Goal: Task Accomplishment & Management: Manage account settings

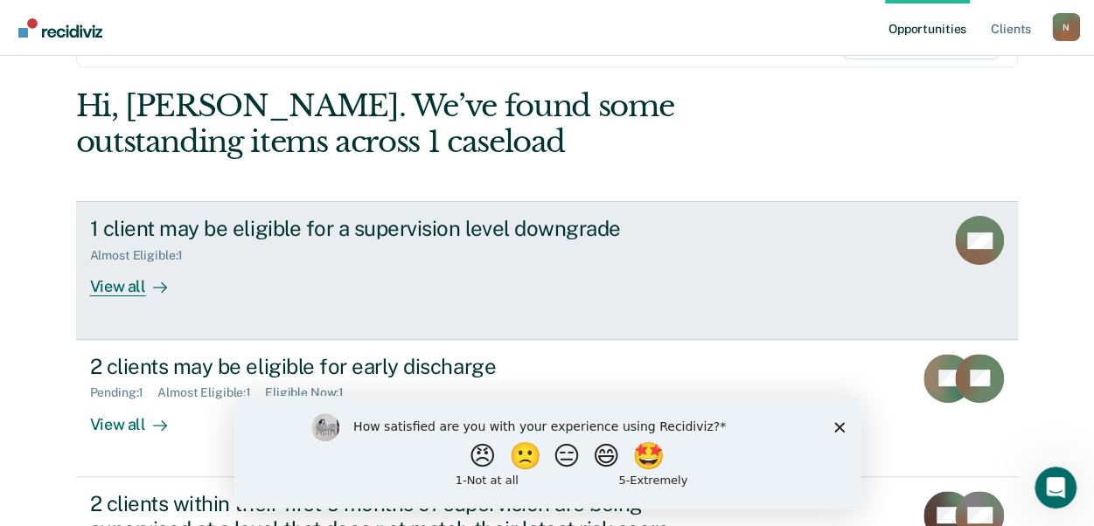
scroll to position [175, 0]
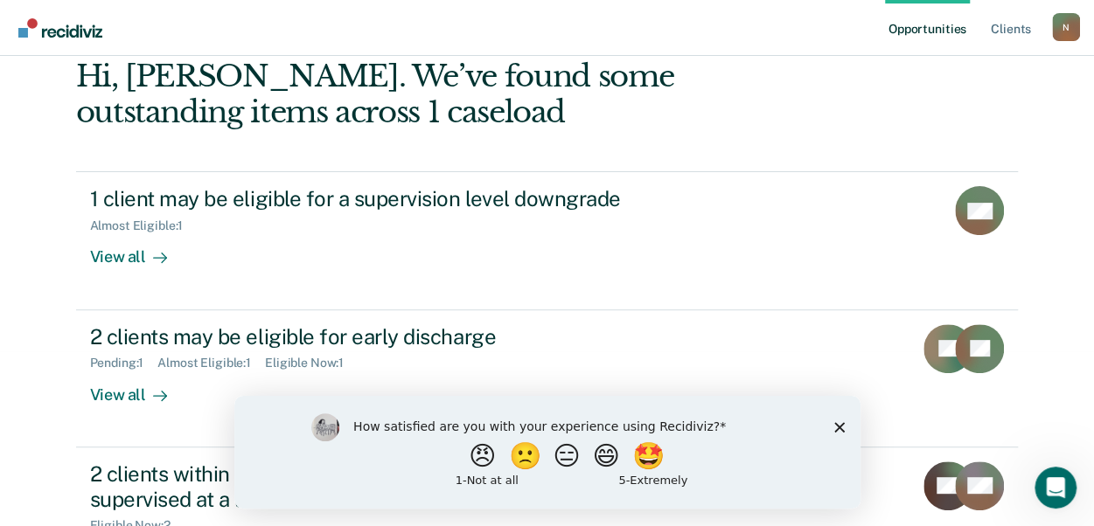
click at [843, 422] on polygon "Close survey" at bounding box center [838, 427] width 10 height 10
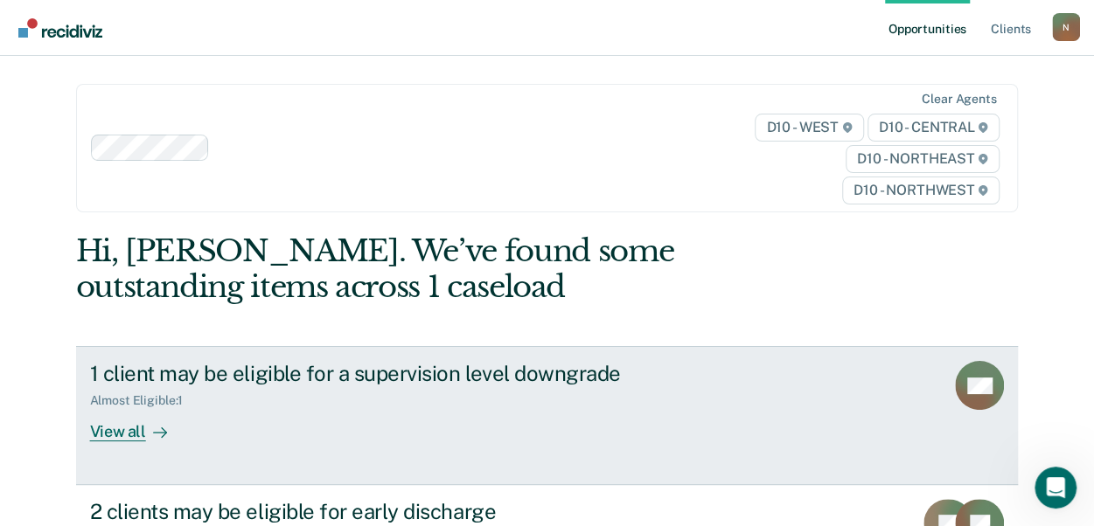
scroll to position [87, 0]
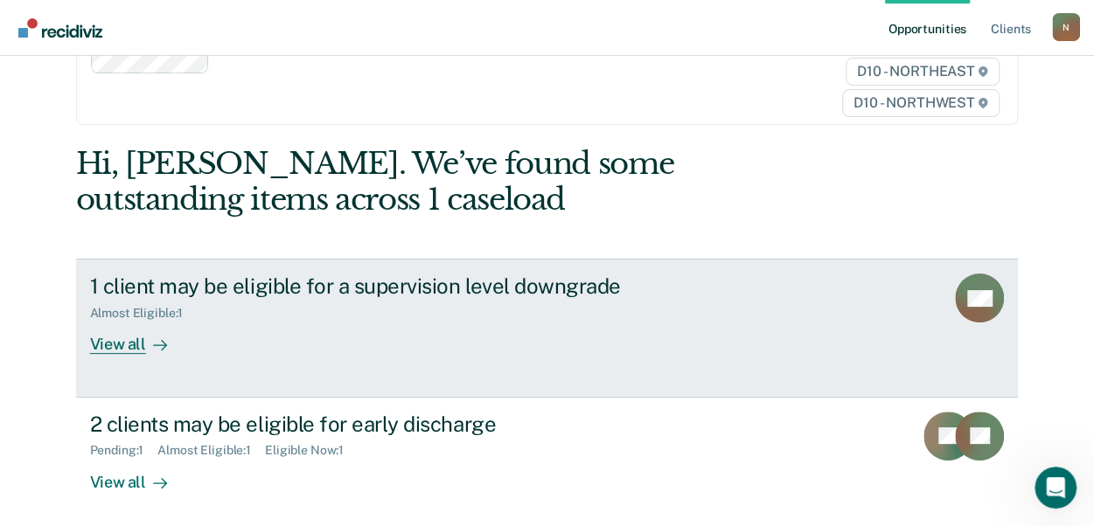
click at [624, 359] on link "1 client may be eligible for a supervision level downgrade Almost Eligible : 1 …" at bounding box center [547, 328] width 943 height 138
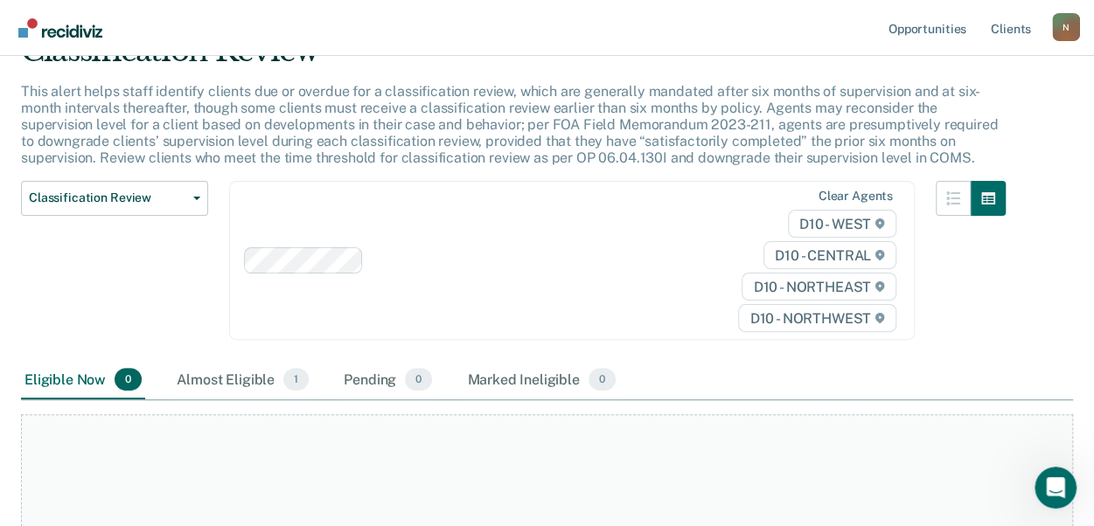
scroll to position [262, 0]
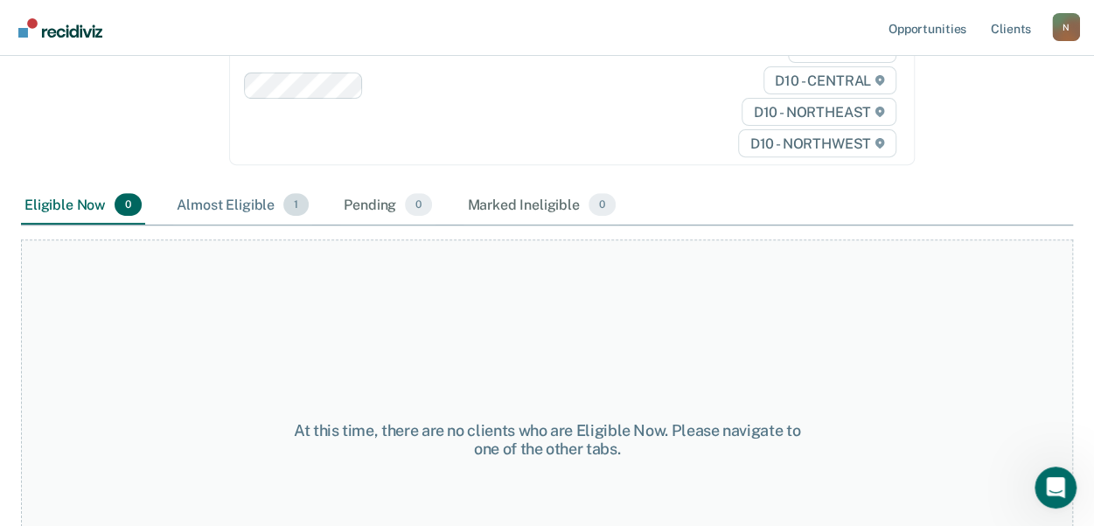
click at [240, 206] on div "Almost Eligible 1" at bounding box center [242, 205] width 139 height 38
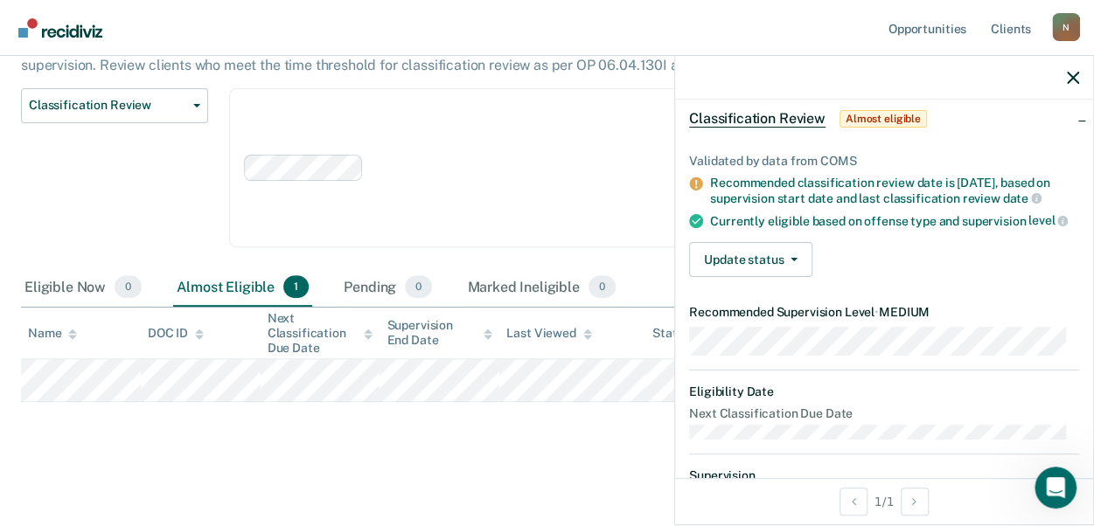
scroll to position [175, 0]
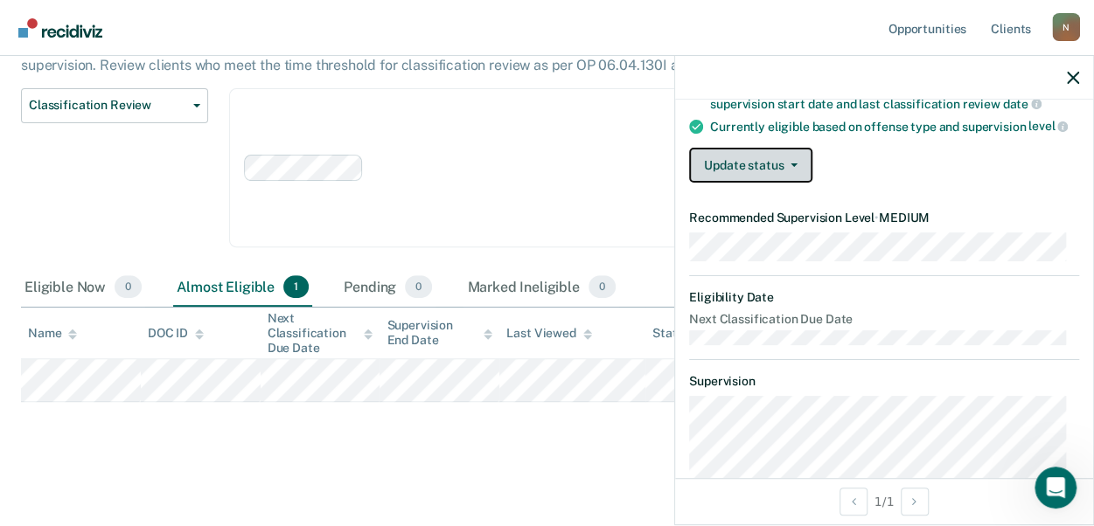
click at [797, 171] on button "Update status" at bounding box center [750, 165] width 123 height 35
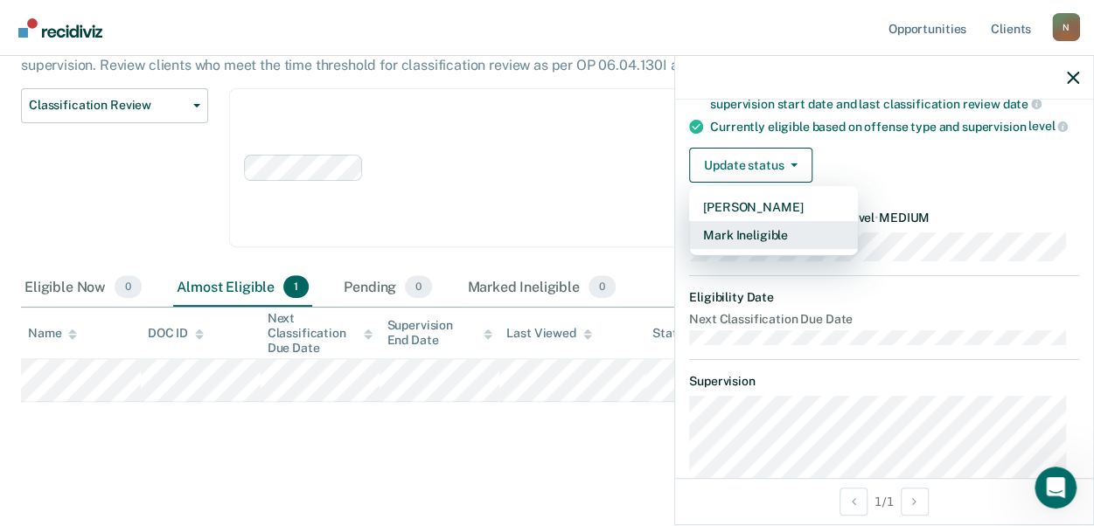
drag, startPoint x: 788, startPoint y: 223, endPoint x: 784, endPoint y: 254, distance: 30.9
click at [784, 254] on div "[PERSON_NAME] Mark Ineligible" at bounding box center [773, 221] width 169 height 70
click at [777, 241] on button "Mark Ineligible" at bounding box center [773, 235] width 169 height 28
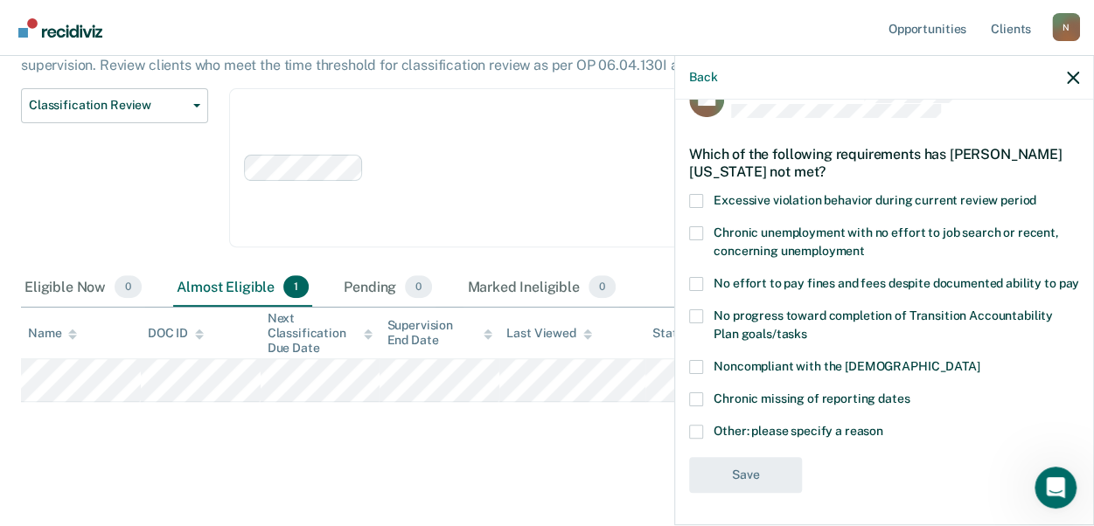
scroll to position [57, 0]
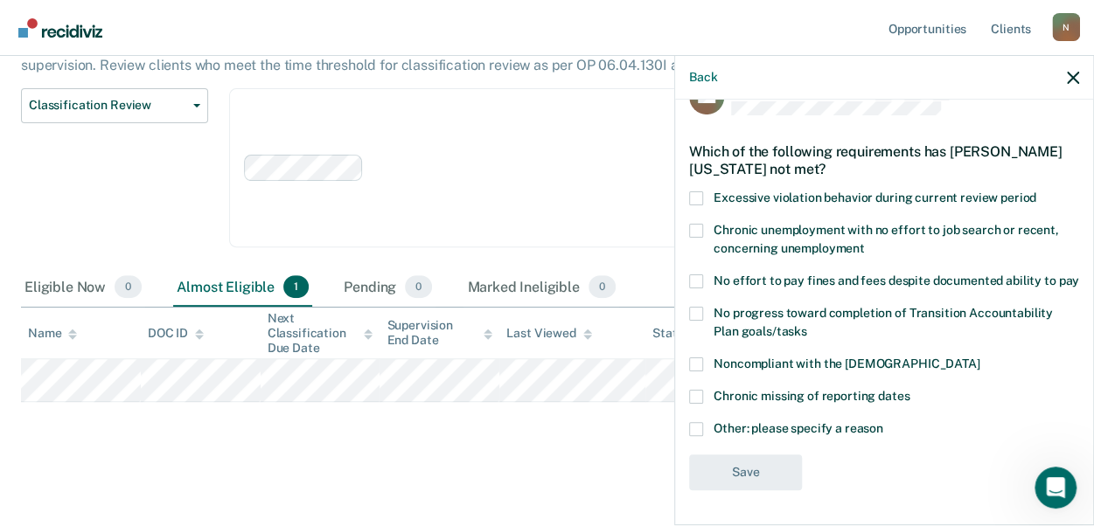
click at [767, 430] on span "Other: please specify a reason" at bounding box center [799, 429] width 170 height 14
click at [883, 422] on input "Other: please specify a reason" at bounding box center [883, 422] width 0 height 0
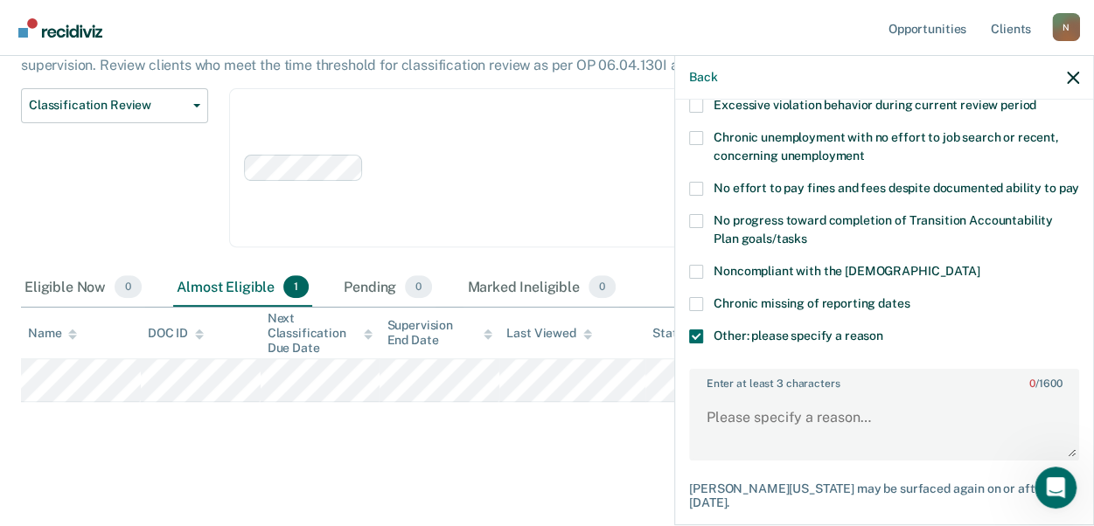
scroll to position [232, 0]
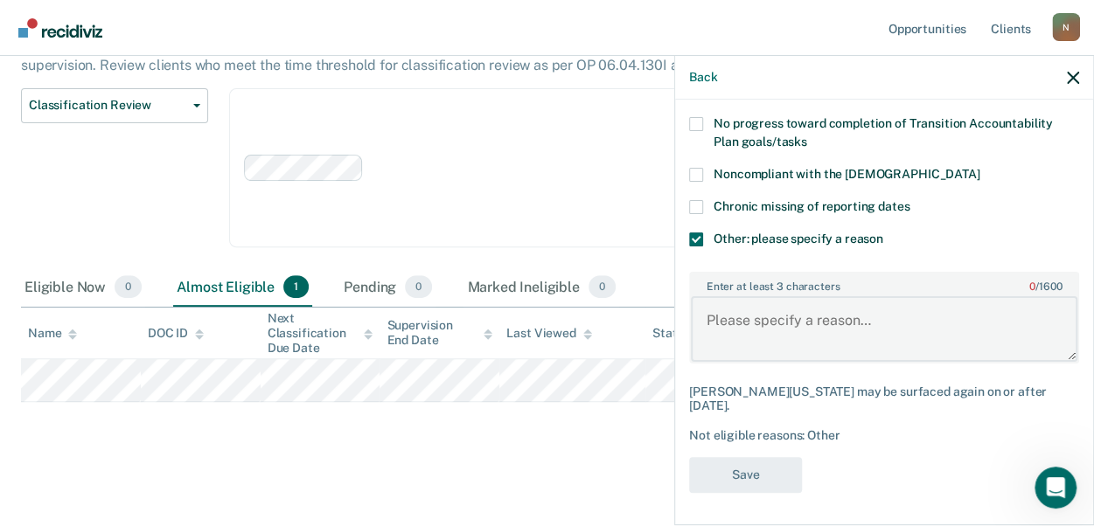
click at [761, 350] on textarea "Enter at least 3 characters 0 / 1600" at bounding box center [884, 328] width 387 height 65
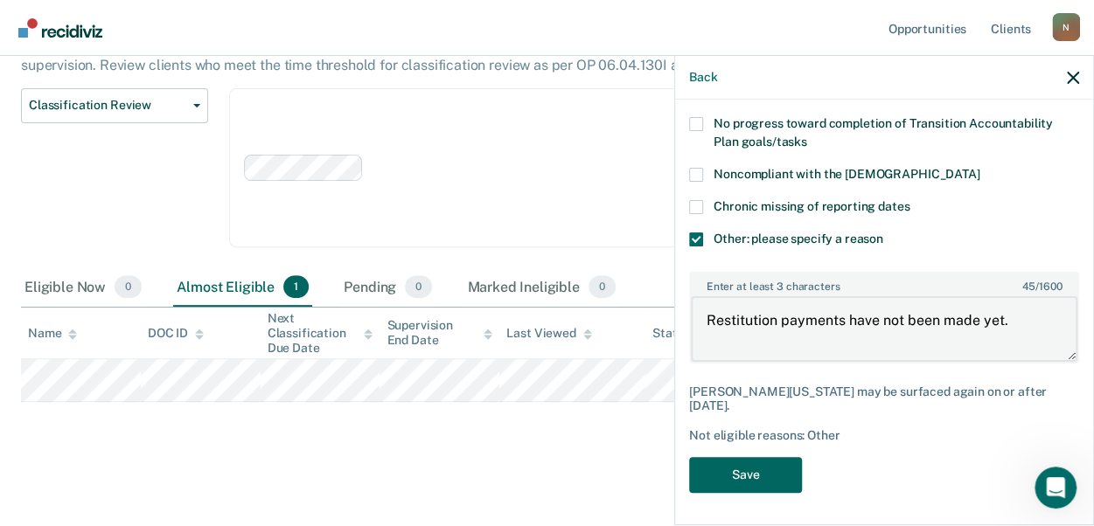
type textarea "Restitution payments have not been made yet."
click at [762, 484] on button "Save" at bounding box center [745, 475] width 113 height 36
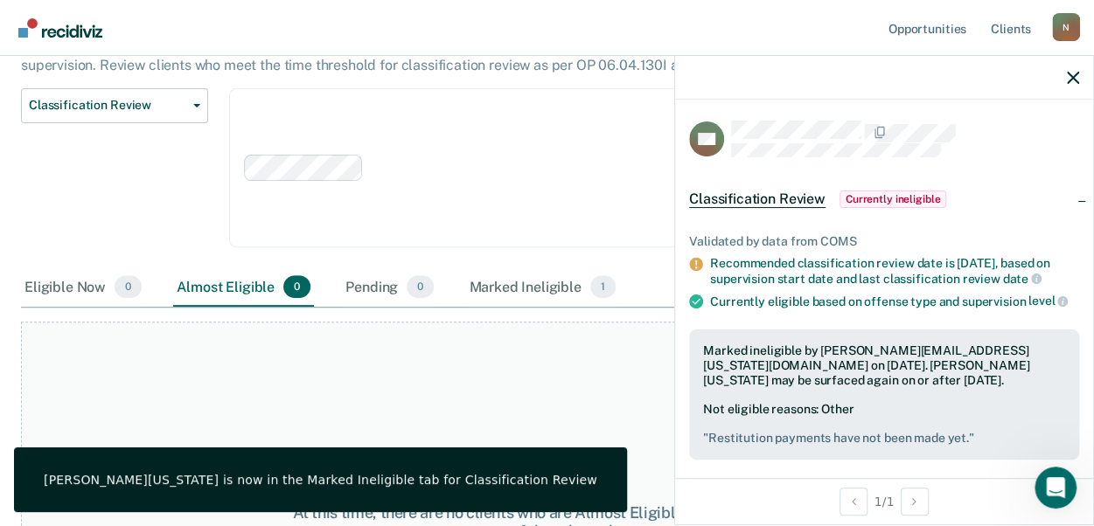
scroll to position [0, 0]
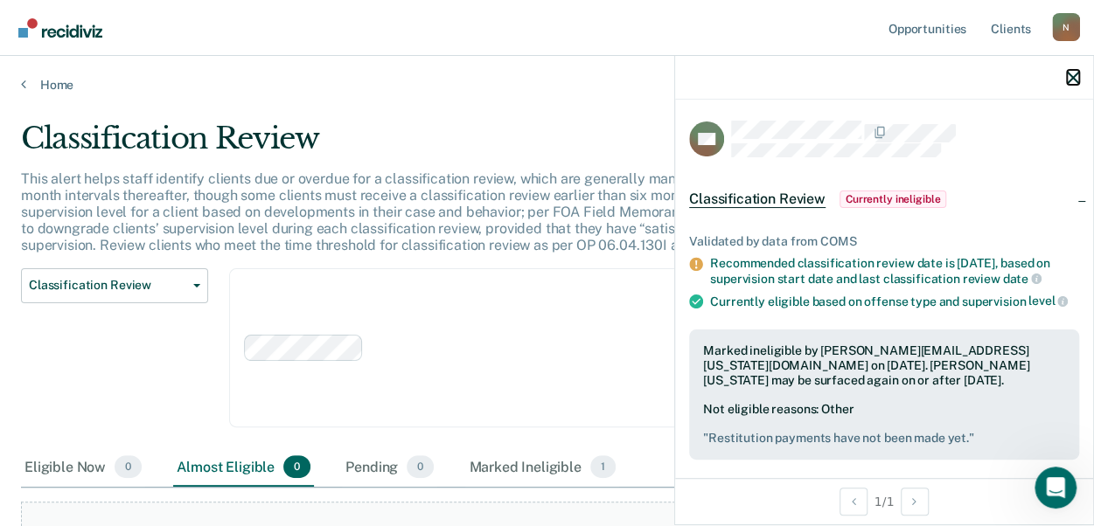
drag, startPoint x: 1074, startPoint y: 78, endPoint x: 977, endPoint y: 108, distance: 101.8
click at [1072, 81] on icon "button" at bounding box center [1073, 78] width 12 height 12
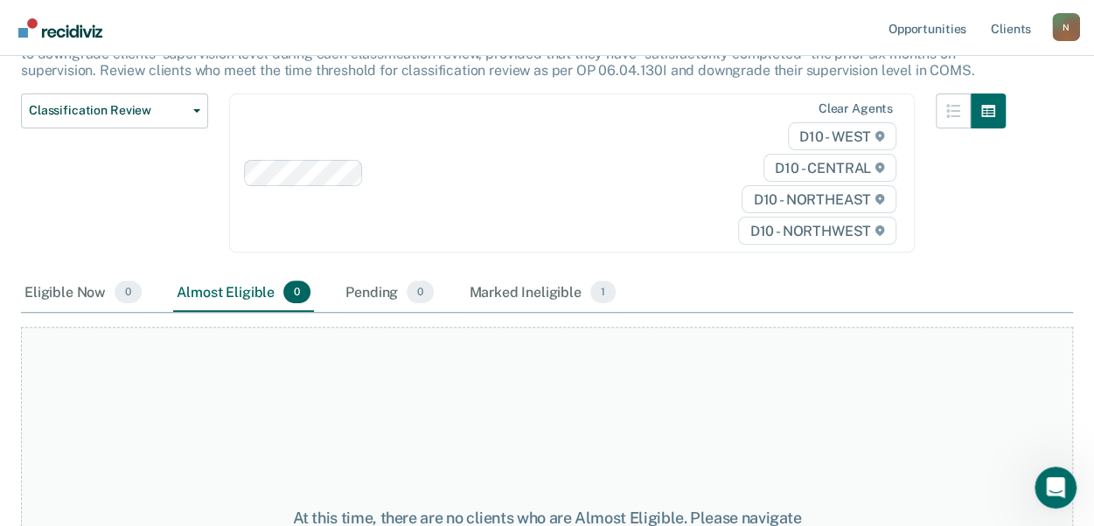
scroll to position [262, 0]
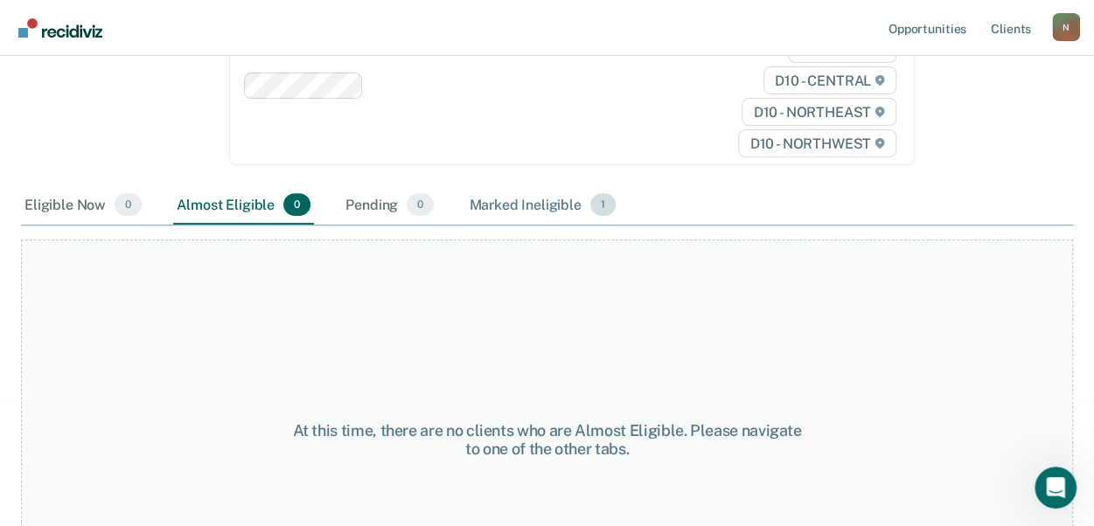
click at [537, 207] on div "Marked Ineligible 1" at bounding box center [542, 205] width 154 height 38
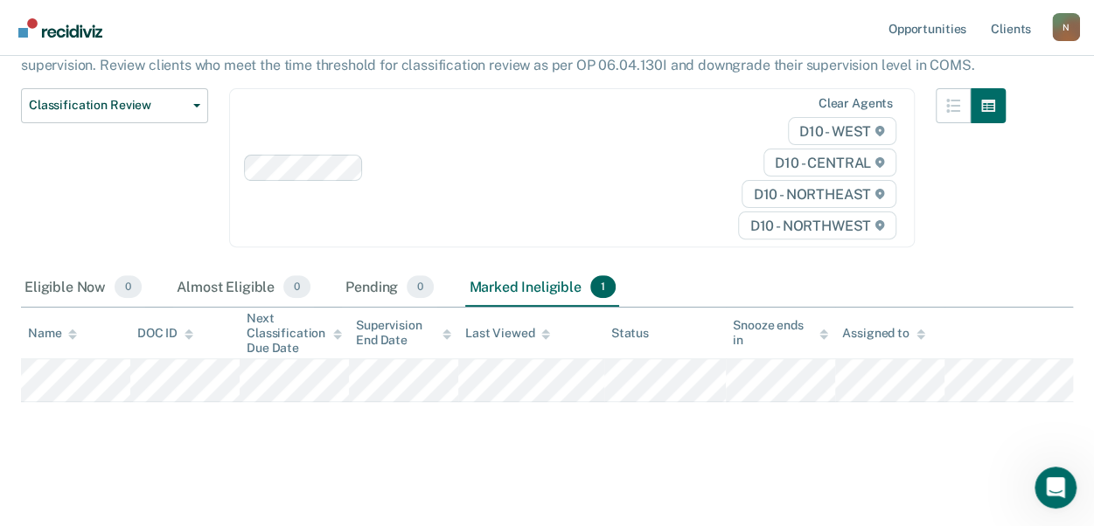
scroll to position [180, 0]
click at [81, 282] on div "Eligible Now 0" at bounding box center [83, 287] width 124 height 38
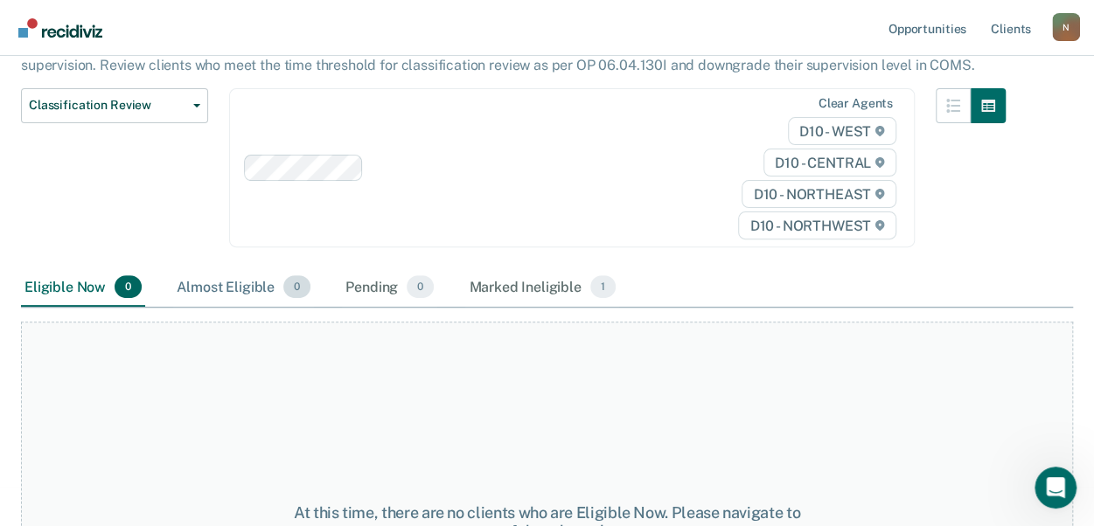
click at [198, 277] on div "Almost Eligible 0" at bounding box center [243, 287] width 141 height 38
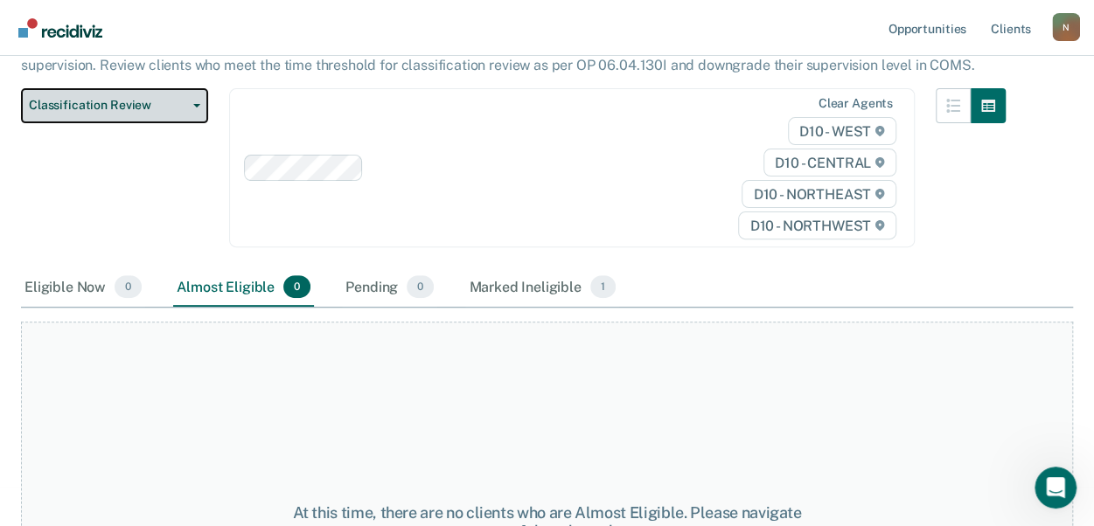
click at [136, 104] on span "Classification Review" at bounding box center [107, 105] width 157 height 15
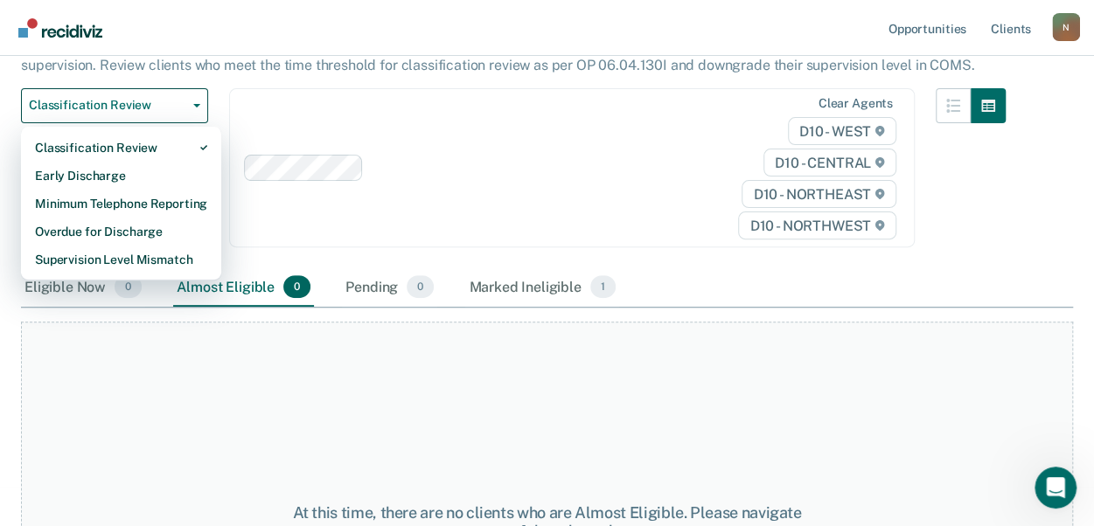
click at [358, 104] on div "Clear agents D10 - WEST D10 - CENTRAL D10 - NORTHEAST D10 - NORTHWEST" at bounding box center [572, 168] width 686 height 160
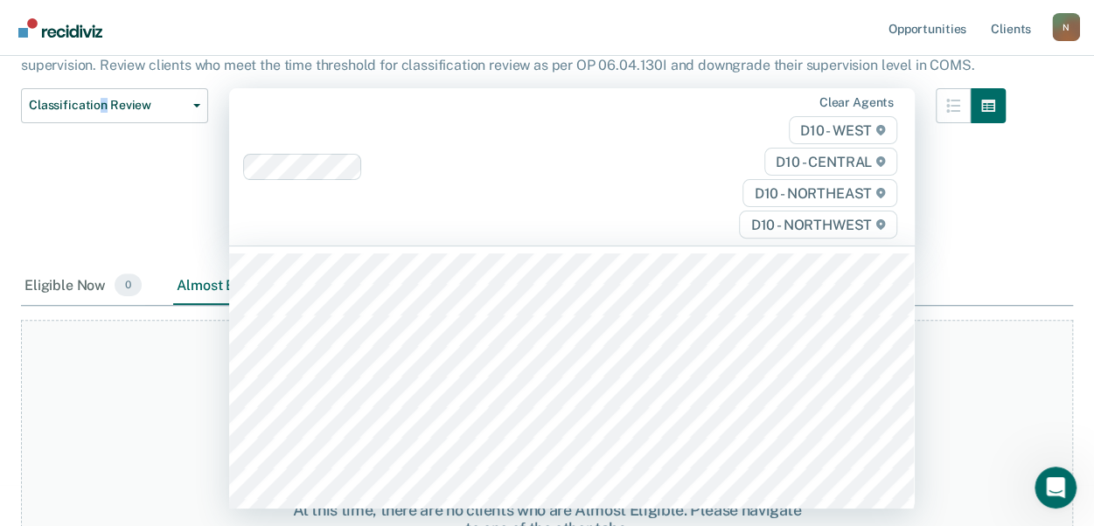
click at [100, 165] on div "Classification Review Classification Review Early Discharge Minimum Telephone R…" at bounding box center [114, 177] width 187 height 179
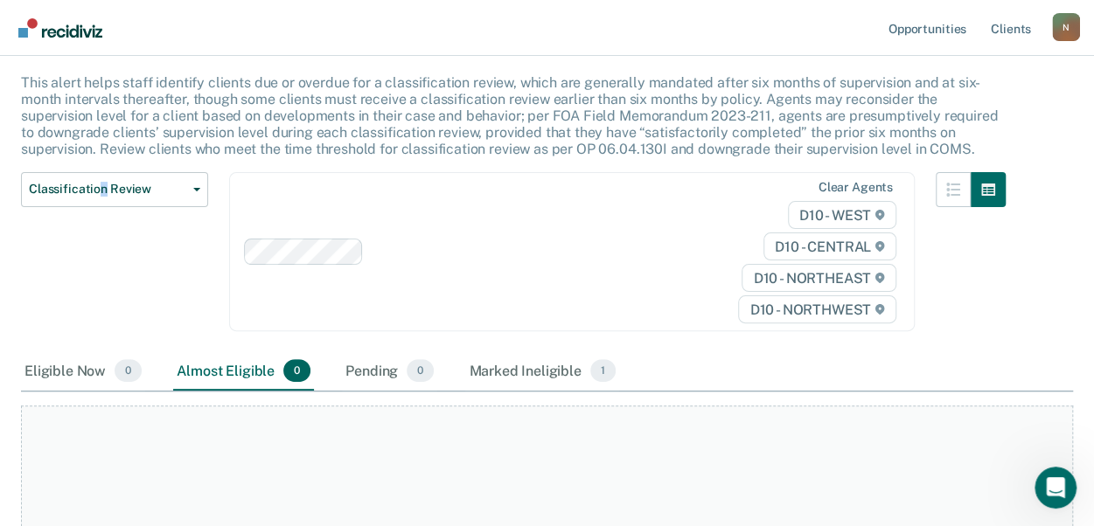
scroll to position [0, 0]
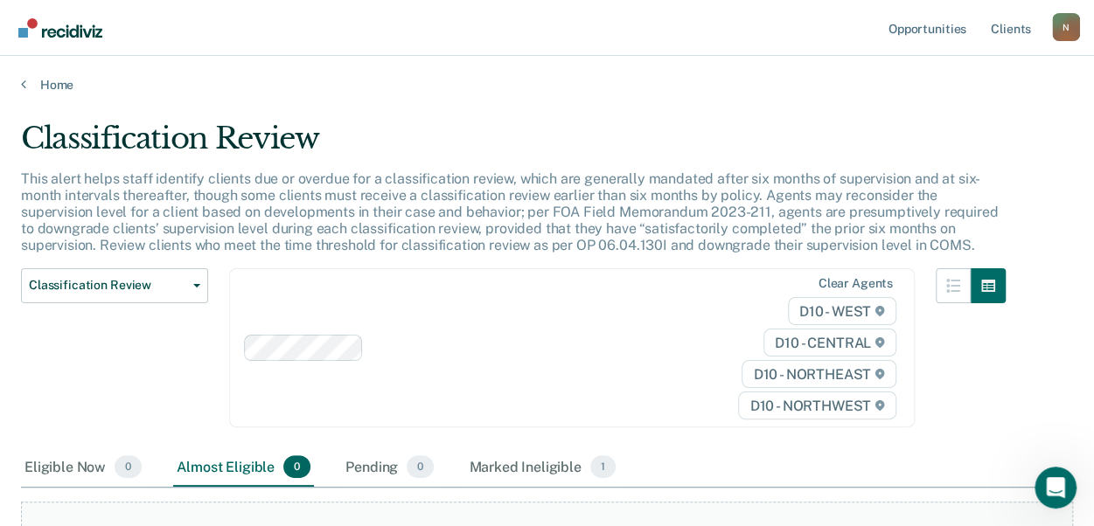
click at [58, 42] on nav "Opportunities Client s [EMAIL_ADDRESS][US_STATE][DOMAIN_NAME] N Profile How it …" at bounding box center [547, 28] width 1094 height 56
click at [72, 6] on nav "Opportunities Client s [EMAIL_ADDRESS][US_STATE][DOMAIN_NAME] N Profile How it …" at bounding box center [547, 28] width 1094 height 56
click at [63, 17] on link "Main navigation" at bounding box center [61, 28] width 94 height 30
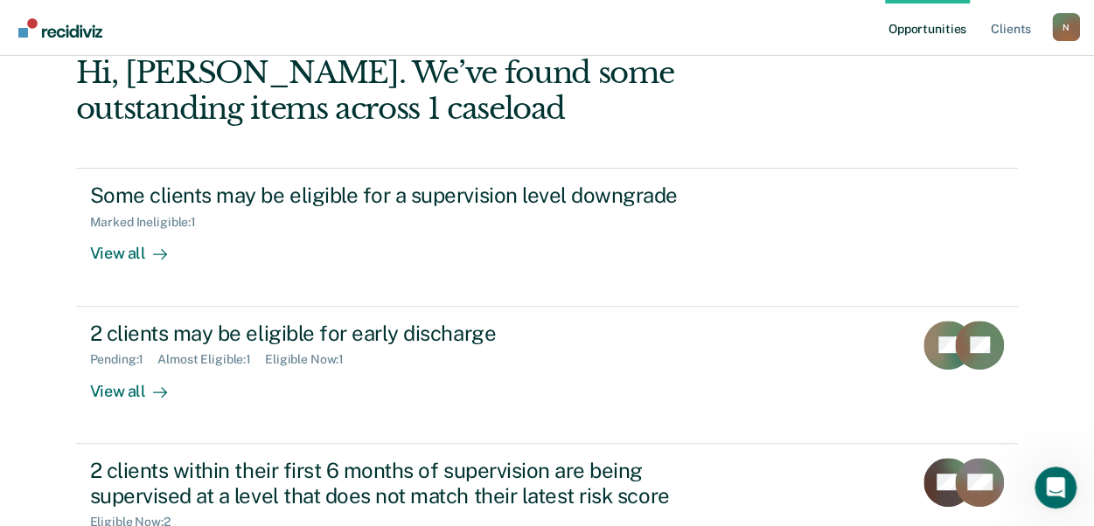
scroll to position [364, 0]
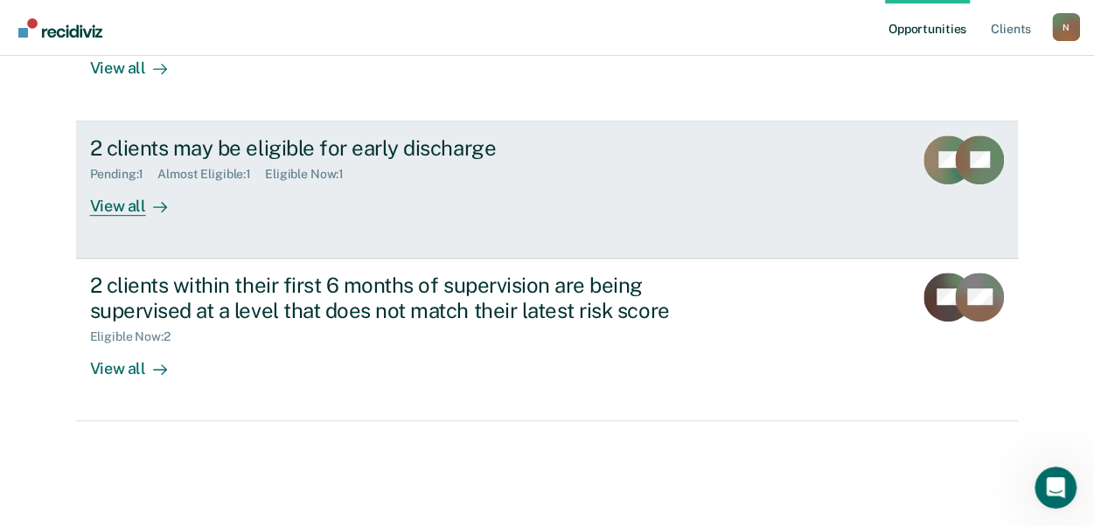
click at [511, 216] on link "2 clients may be eligible for early discharge Pending : 1 Almost Eligible : 1 E…" at bounding box center [547, 190] width 943 height 137
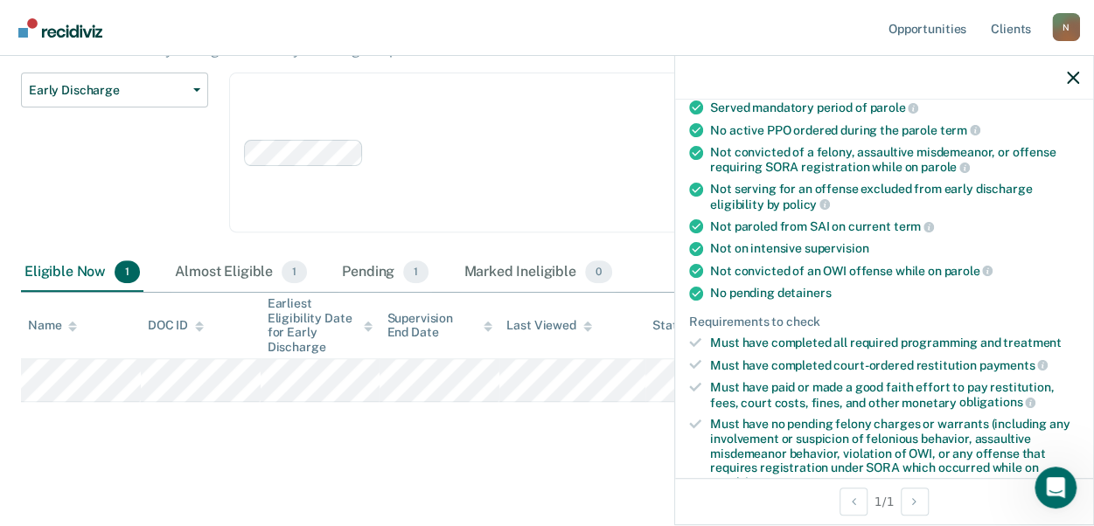
scroll to position [376, 0]
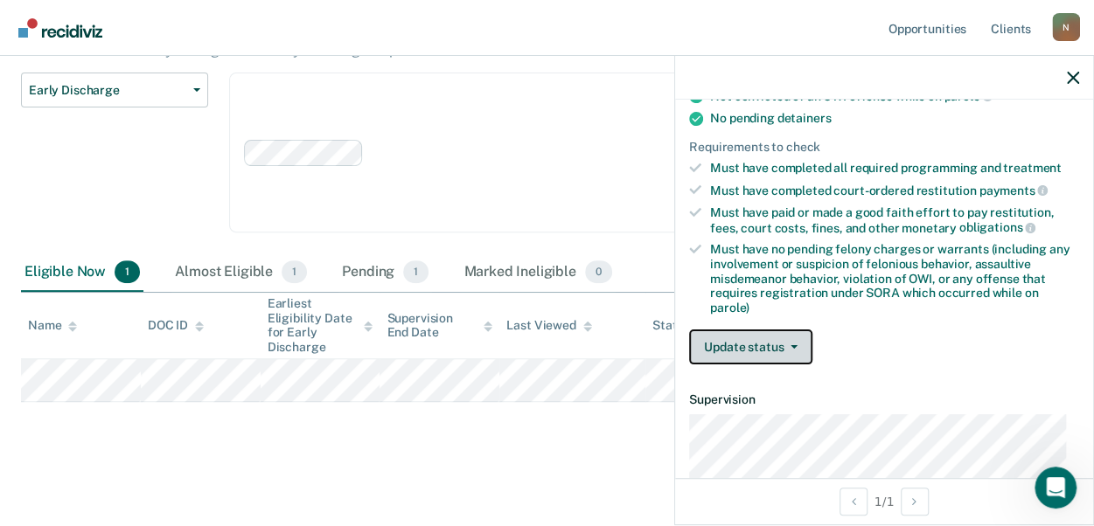
click at [787, 345] on span "button" at bounding box center [791, 346] width 14 height 3
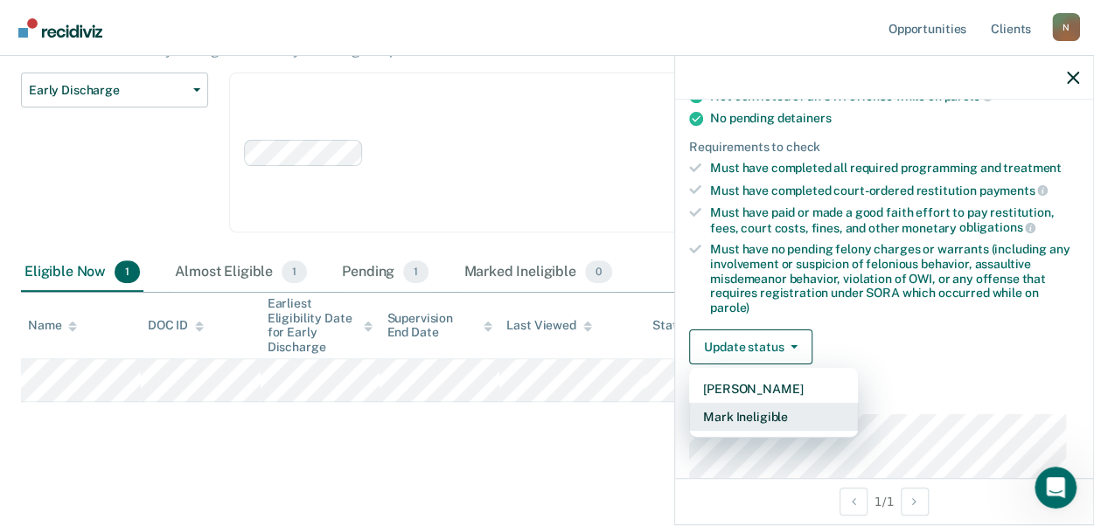
click at [771, 403] on button "Mark Ineligible" at bounding box center [773, 417] width 169 height 28
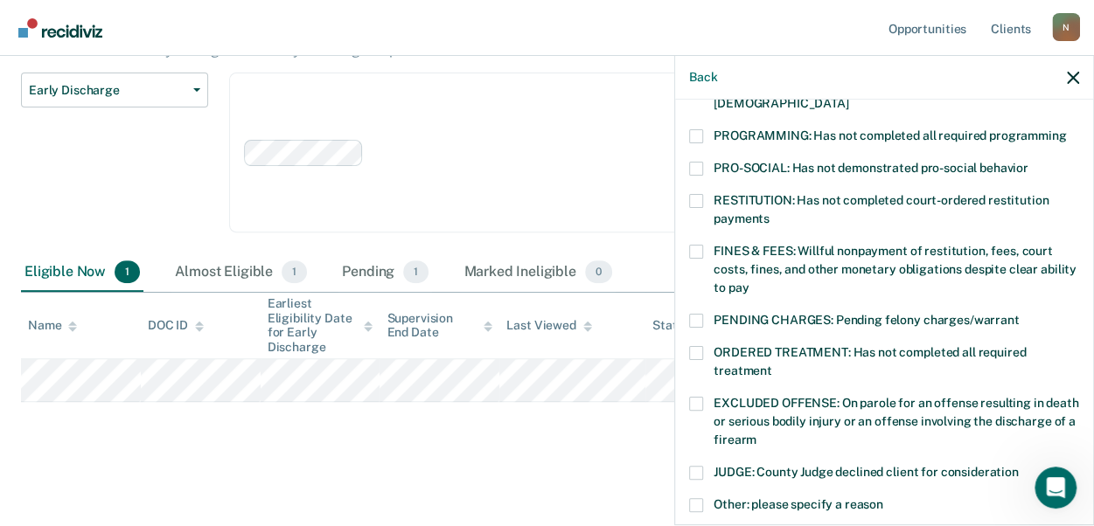
click at [694, 194] on span at bounding box center [696, 201] width 14 height 14
click at [770, 213] on input "RESTITUTION: Has not completed court-ordered restitution payments" at bounding box center [770, 213] width 0 height 0
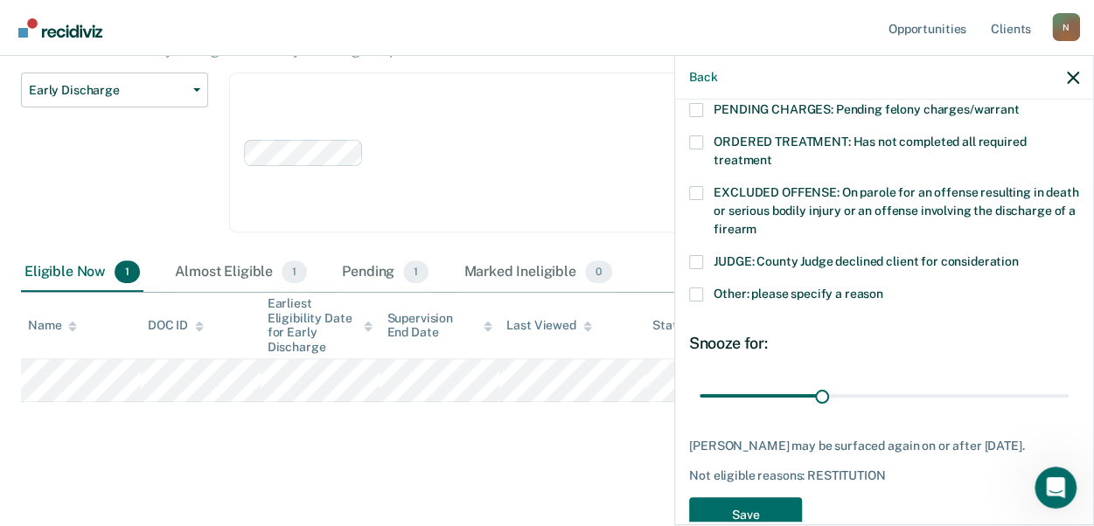
scroll to position [623, 0]
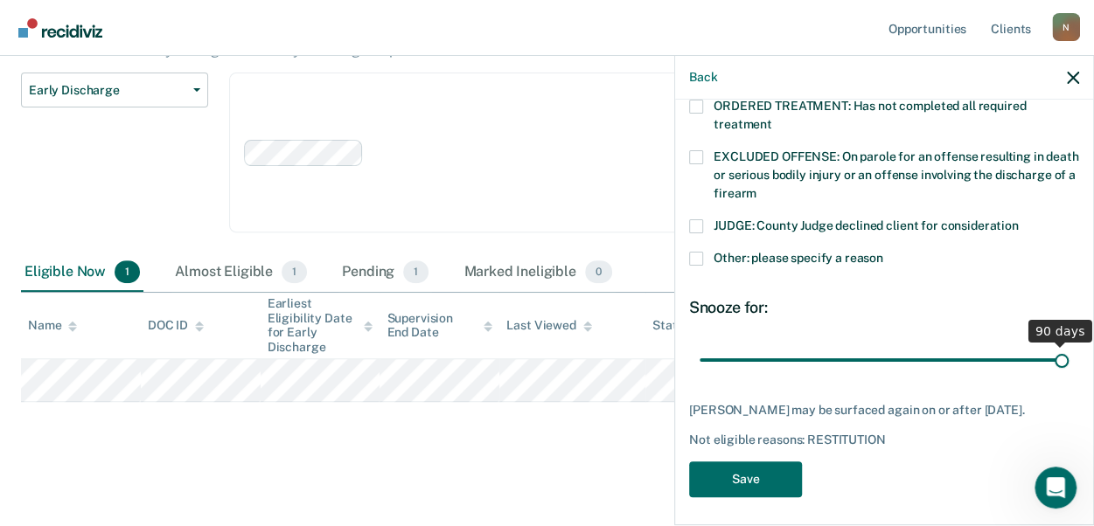
drag, startPoint x: 820, startPoint y: 340, endPoint x: 1074, endPoint y: 340, distance: 253.6
type input "90"
click at [1069, 345] on input "range" at bounding box center [884, 360] width 369 height 31
click at [790, 469] on button "Save" at bounding box center [745, 480] width 113 height 36
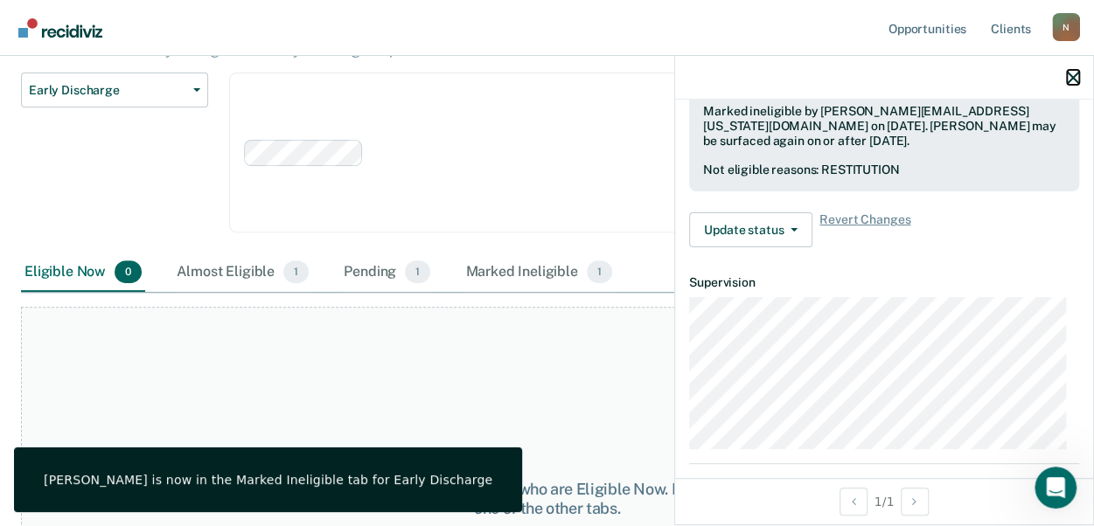
click at [1075, 78] on icon "button" at bounding box center [1073, 78] width 12 height 12
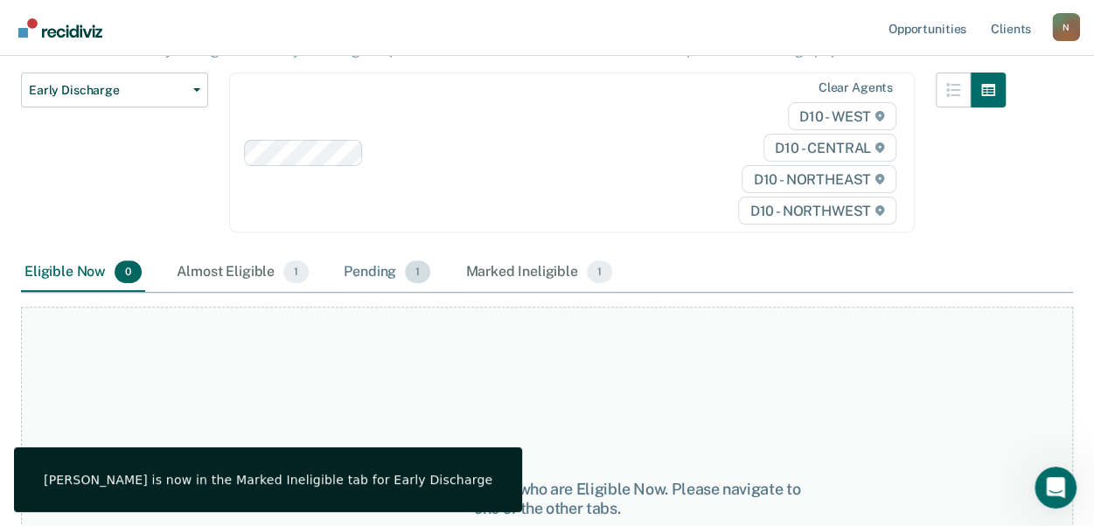
click at [383, 272] on div "Pending 1" at bounding box center [387, 273] width 94 height 38
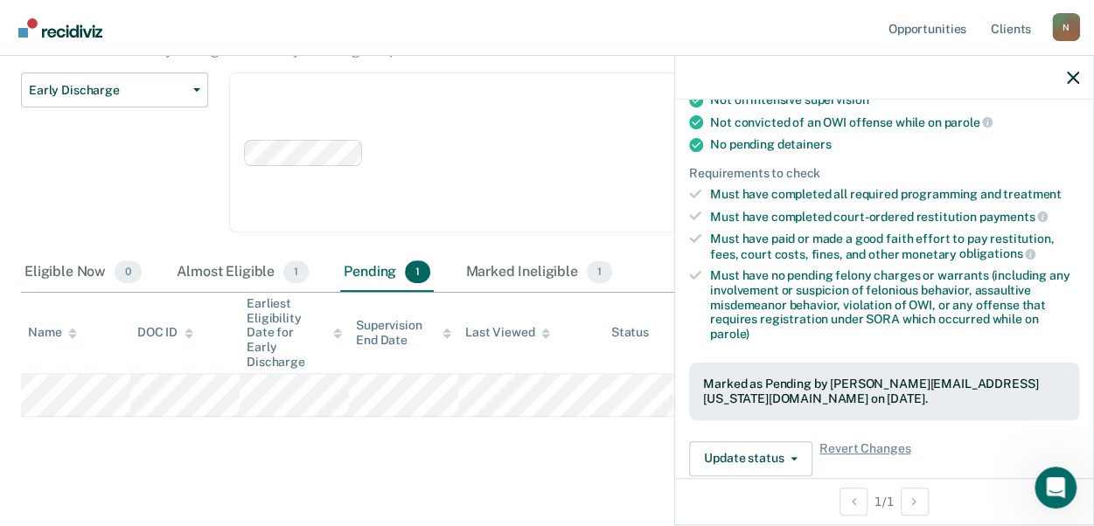
scroll to position [437, 0]
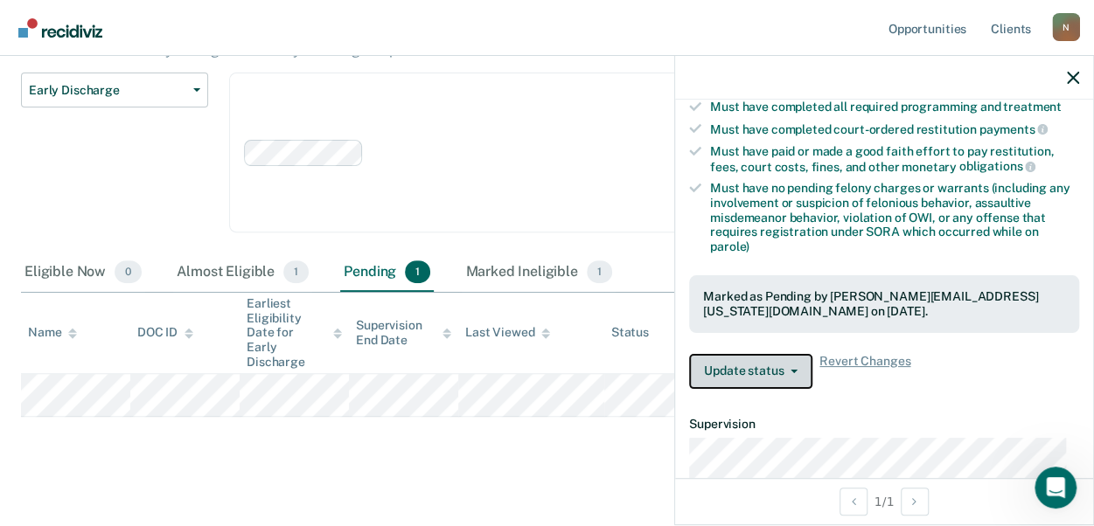
click at [760, 366] on button "Update status" at bounding box center [750, 371] width 123 height 35
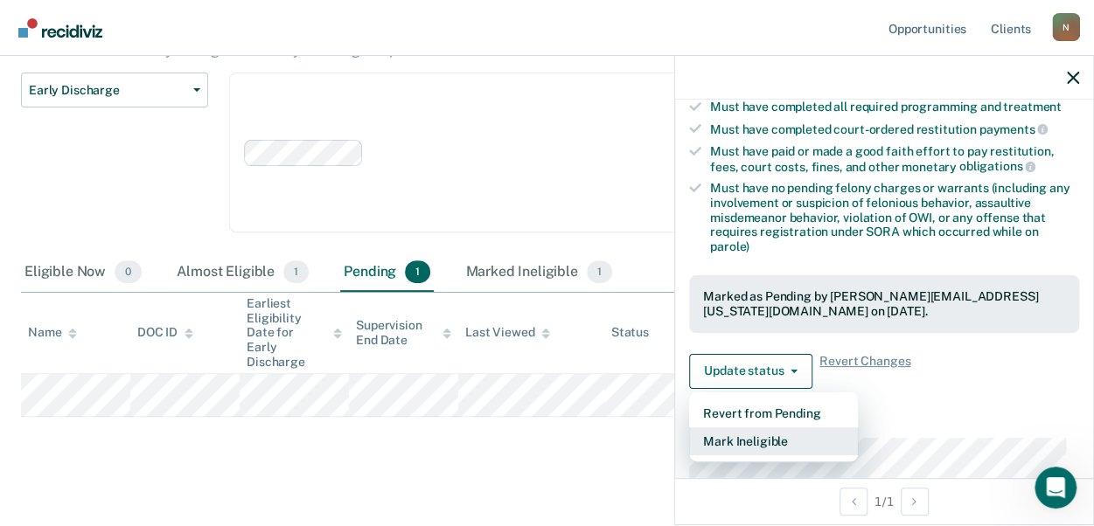
click at [772, 429] on button "Mark Ineligible" at bounding box center [773, 442] width 169 height 28
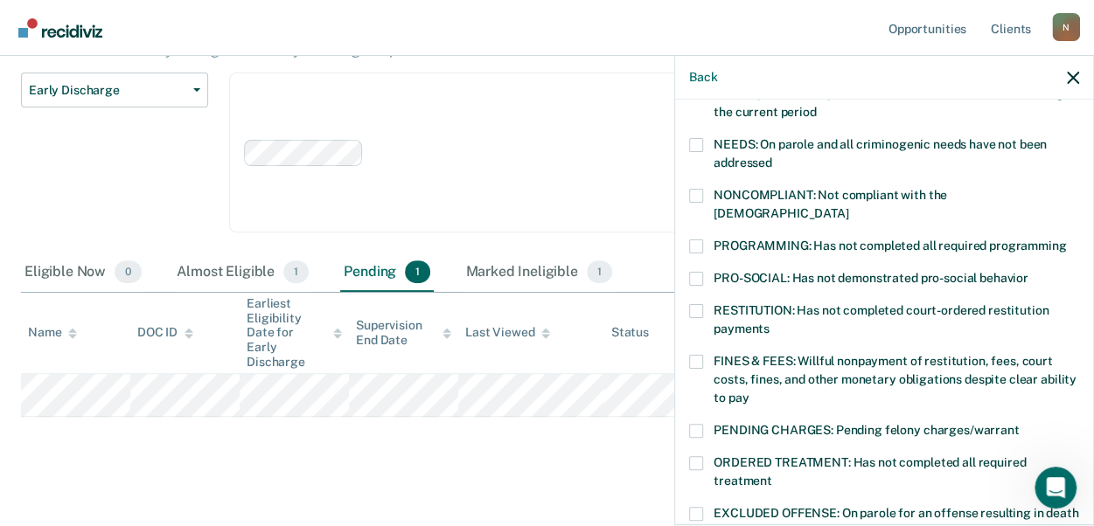
scroll to position [262, 0]
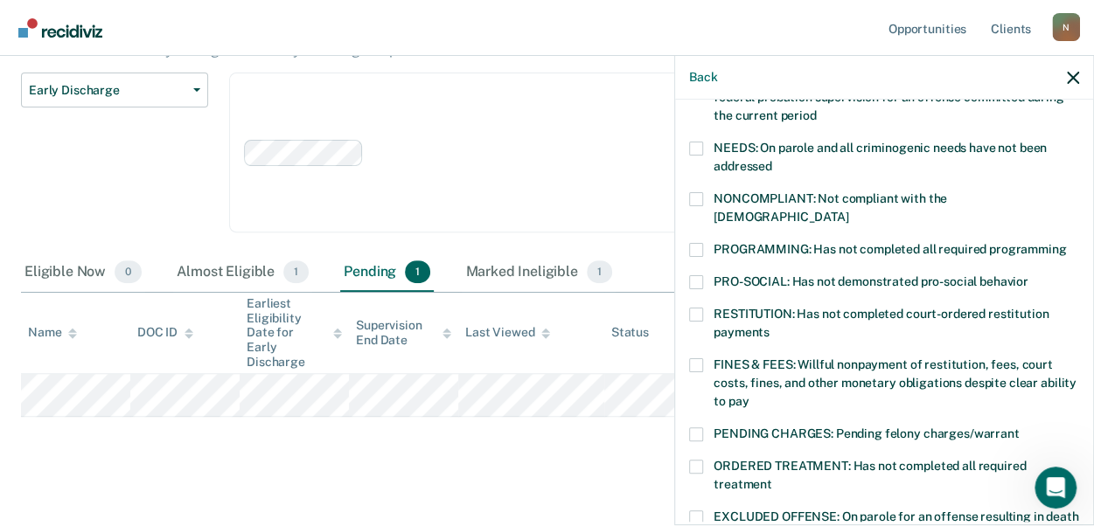
click at [753, 200] on span "NONCOMPLIANT: Not compliant with the [DEMOGRAPHIC_DATA]" at bounding box center [831, 208] width 234 height 32
click at [848, 211] on input "NONCOMPLIANT: Not compliant with the [DEMOGRAPHIC_DATA]" at bounding box center [848, 211] width 0 height 0
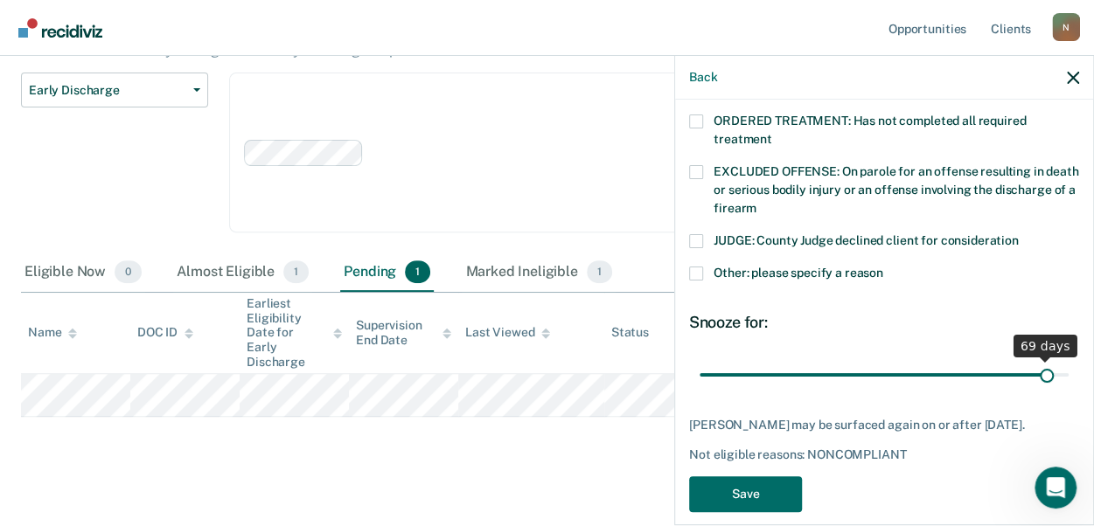
scroll to position [623, 0]
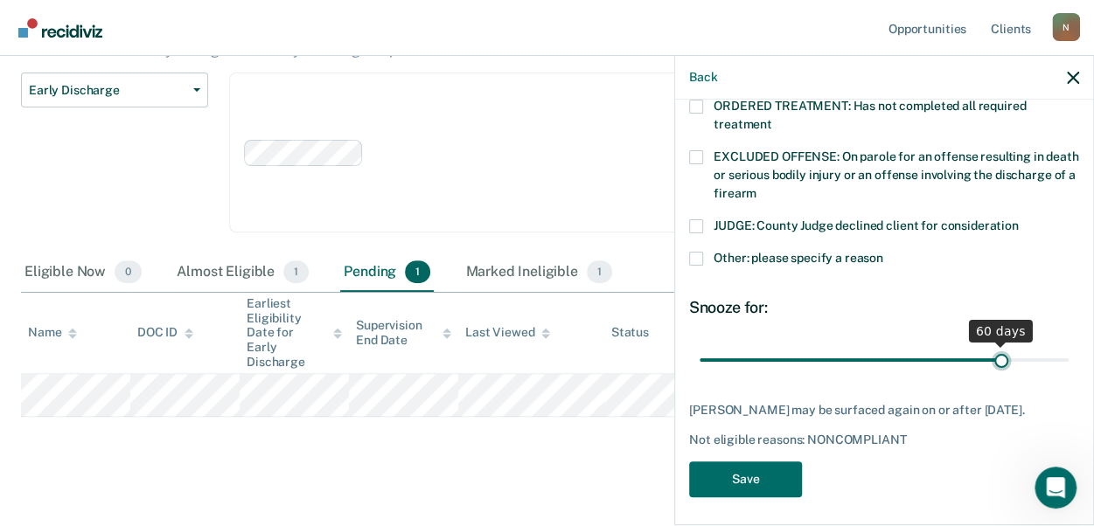
drag, startPoint x: 850, startPoint y: 342, endPoint x: 989, endPoint y: 324, distance: 140.3
type input "60"
click at [989, 345] on input "range" at bounding box center [884, 360] width 369 height 31
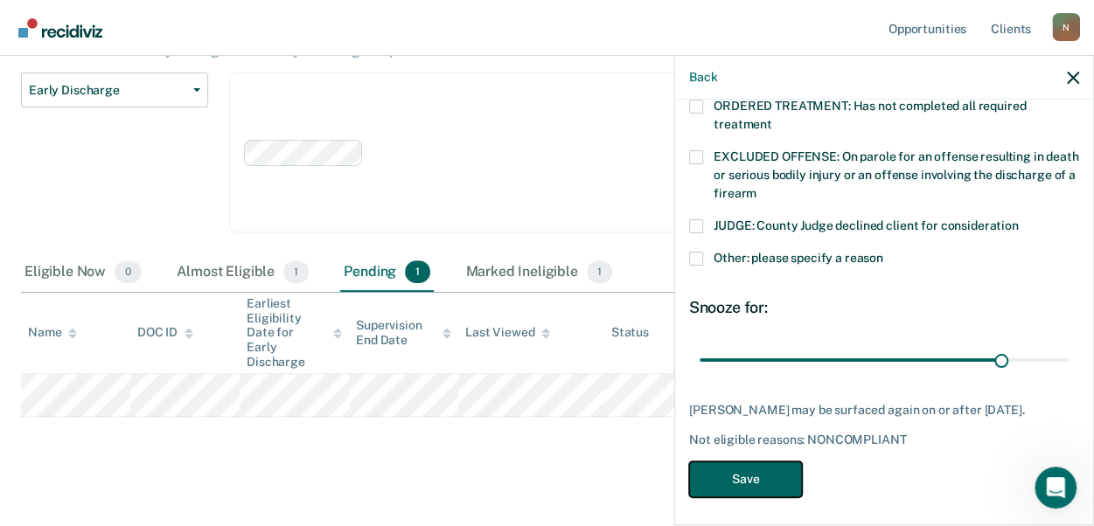
click at [784, 462] on button "Save" at bounding box center [745, 480] width 113 height 36
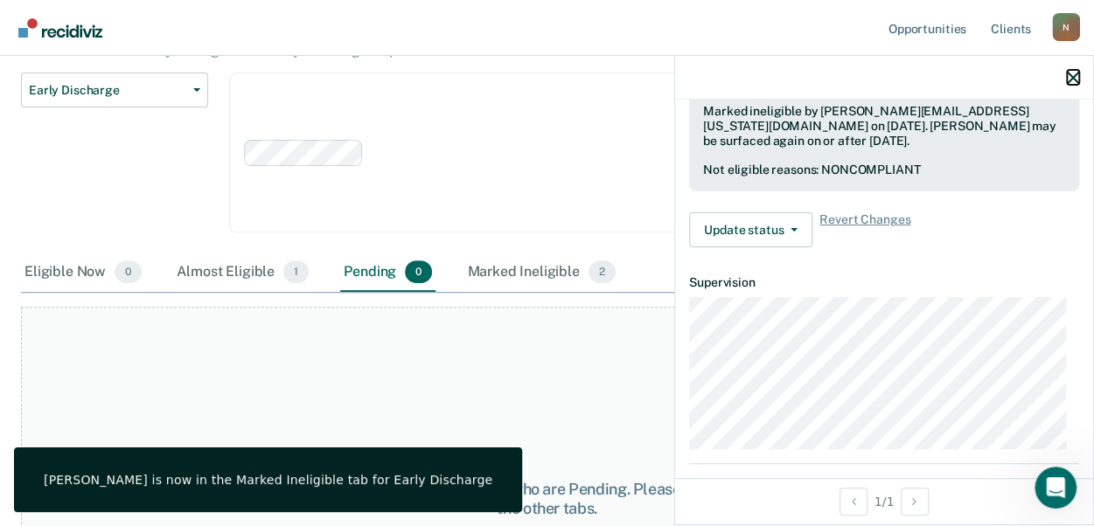
click at [1072, 75] on icon "button" at bounding box center [1073, 78] width 12 height 12
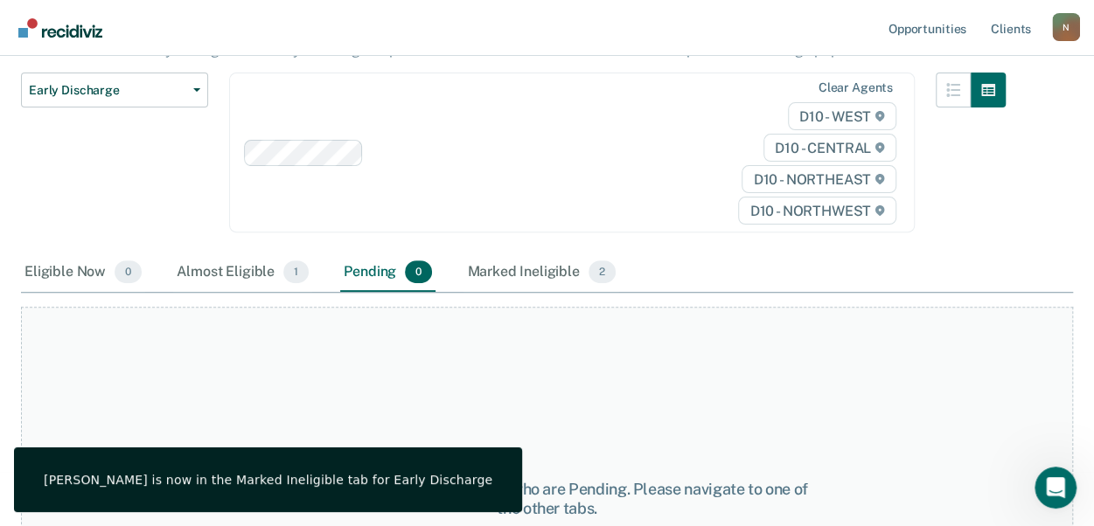
scroll to position [0, 0]
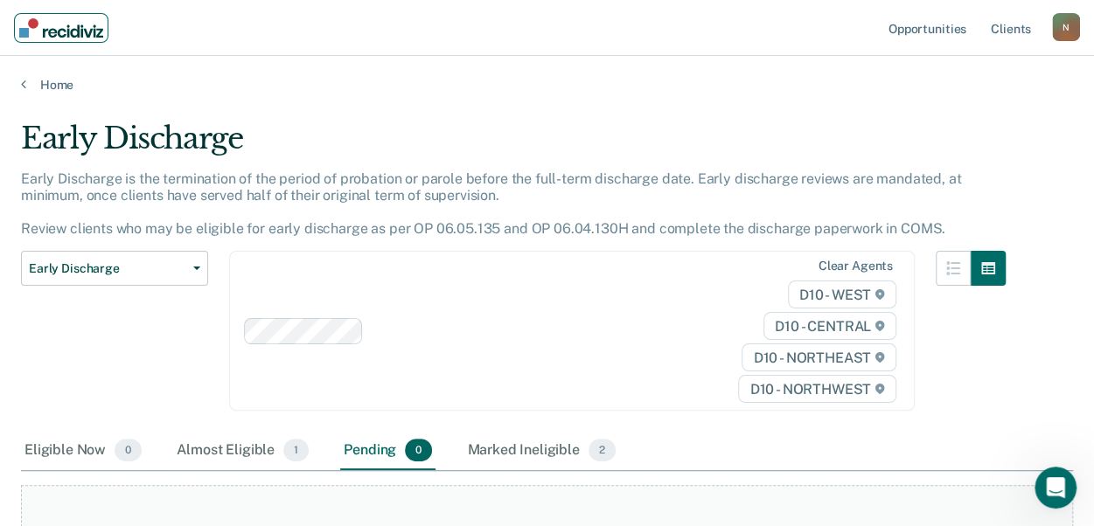
click at [90, 31] on img "Main navigation" at bounding box center [61, 27] width 84 height 19
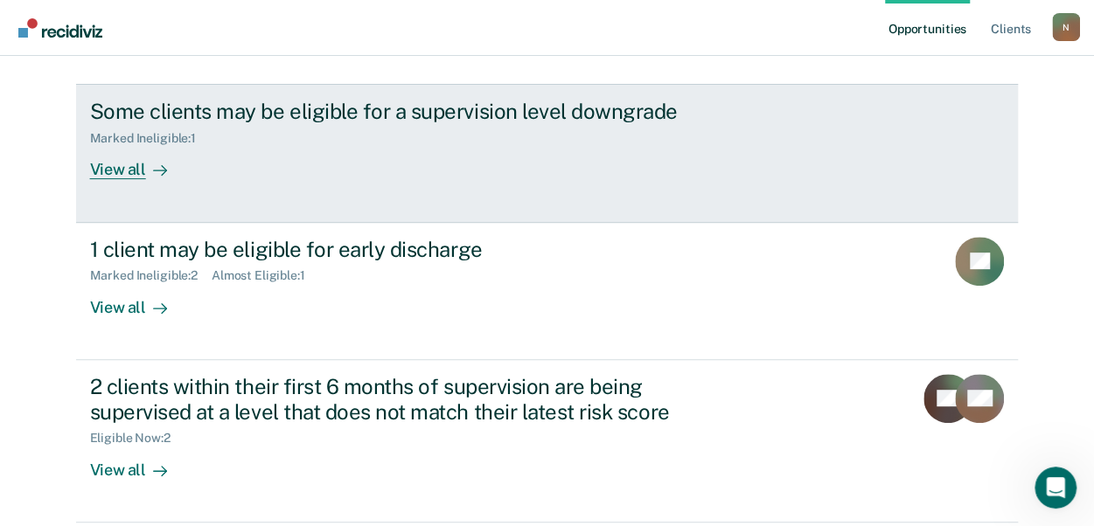
scroll to position [175, 0]
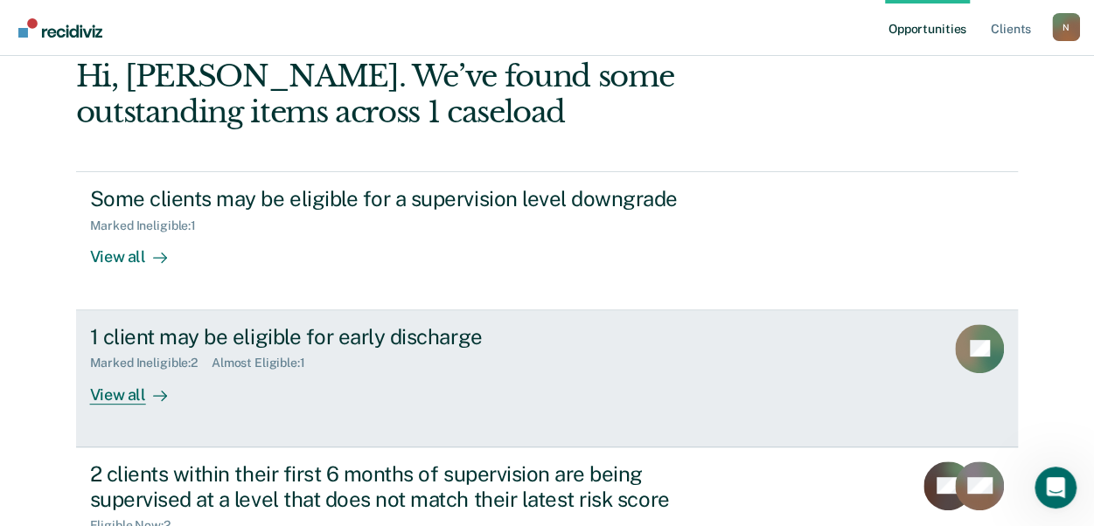
click at [425, 359] on div "Marked Ineligible : 2 Almost Eligible : 1" at bounding box center [397, 360] width 614 height 22
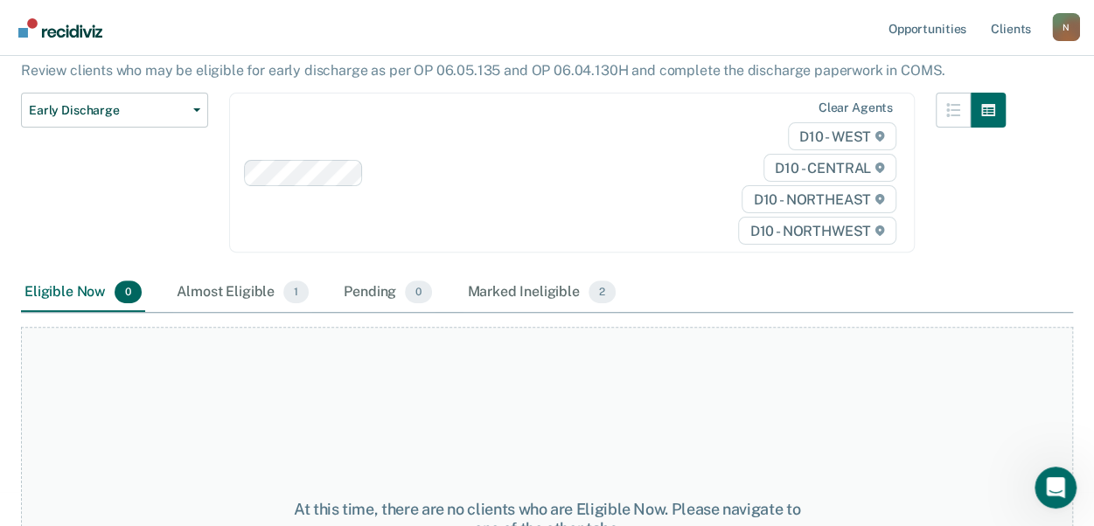
scroll to position [175, 0]
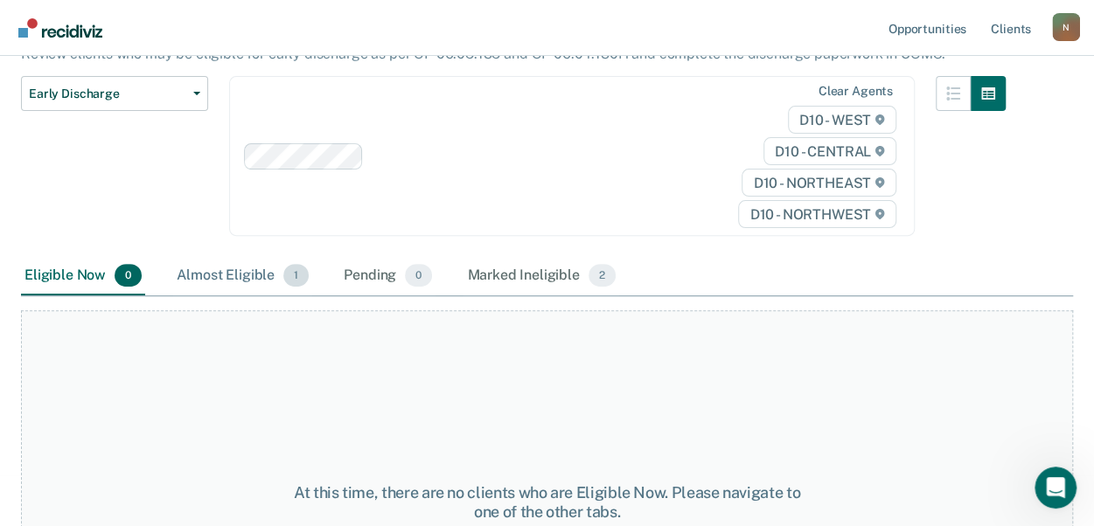
click at [248, 270] on div "Almost Eligible 1" at bounding box center [242, 276] width 139 height 38
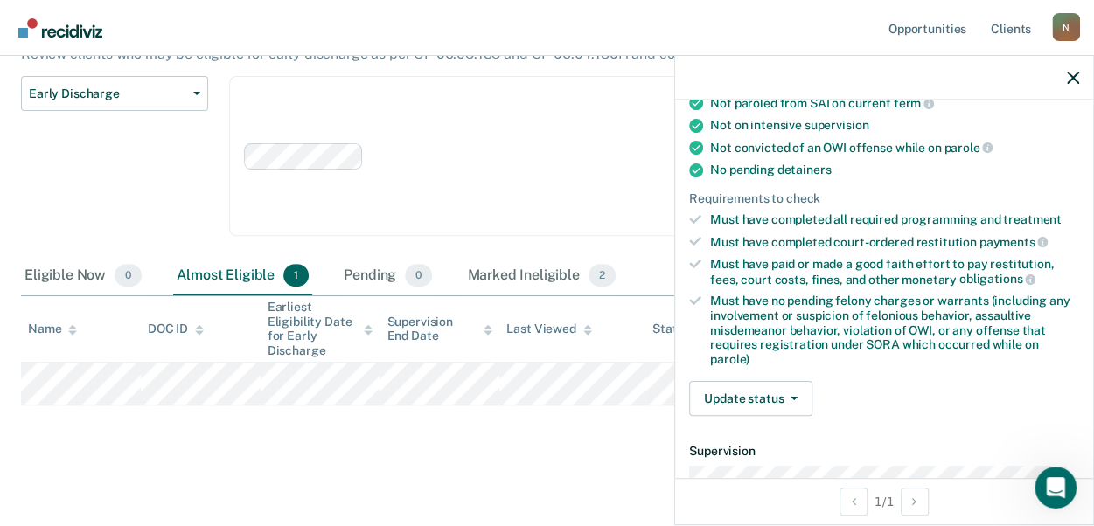
scroll to position [350, 0]
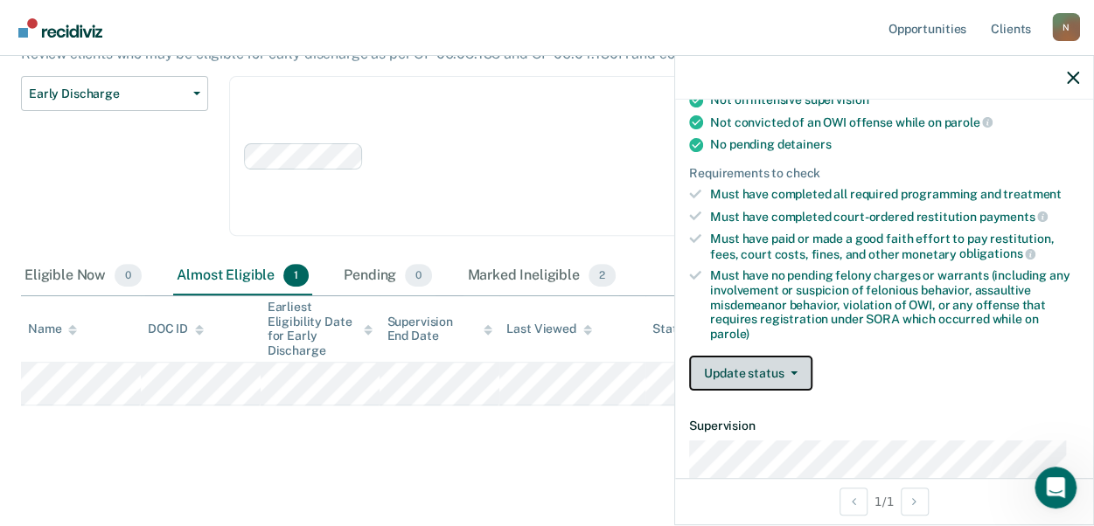
click at [775, 368] on button "Update status" at bounding box center [750, 373] width 123 height 35
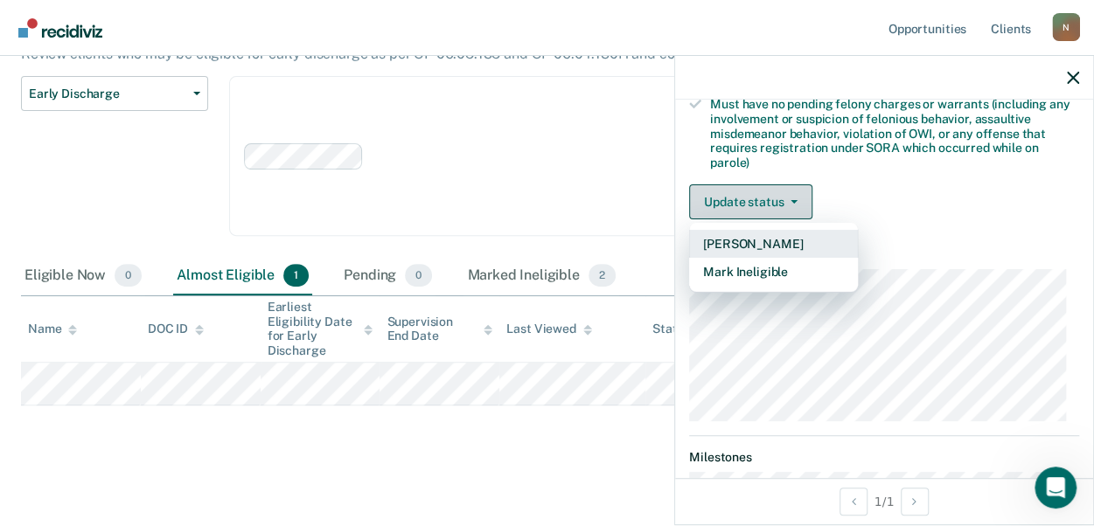
scroll to position [525, 0]
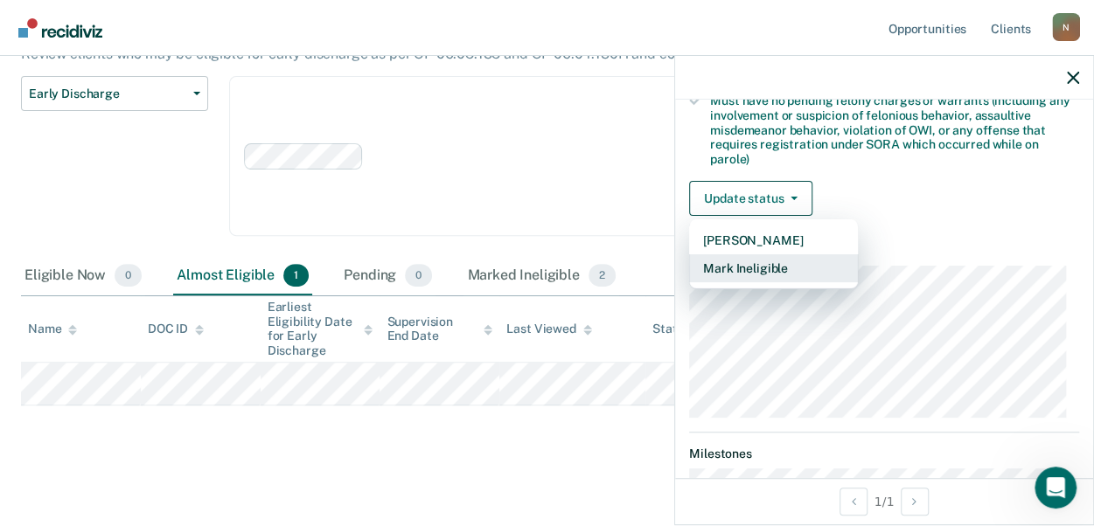
click at [763, 258] on button "Mark Ineligible" at bounding box center [773, 268] width 169 height 28
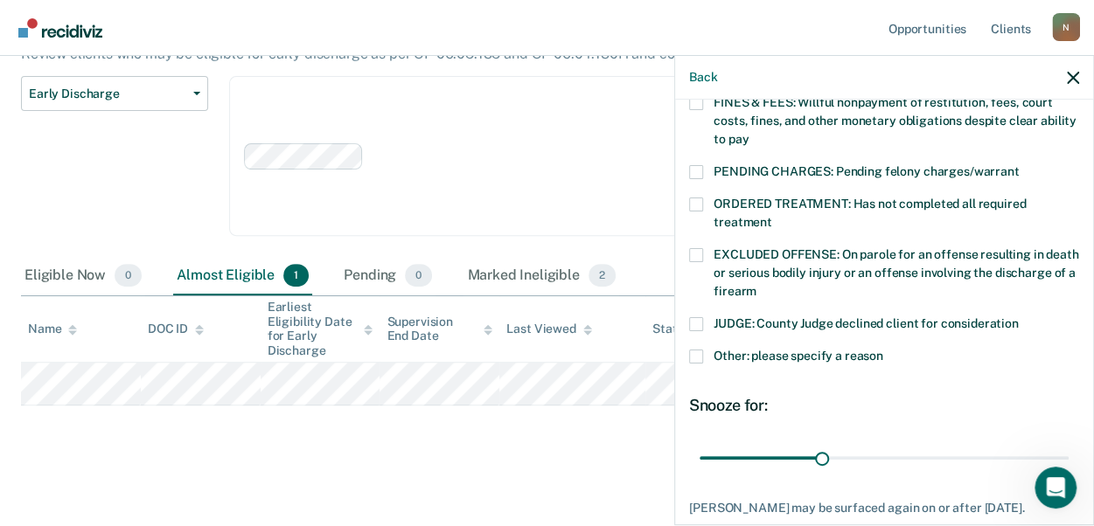
click at [696, 198] on label "ORDERED TREATMENT: Has not completed all required treatment" at bounding box center [884, 216] width 390 height 37
click at [772, 216] on input "ORDERED TREATMENT: Has not completed all required treatment" at bounding box center [772, 216] width 0 height 0
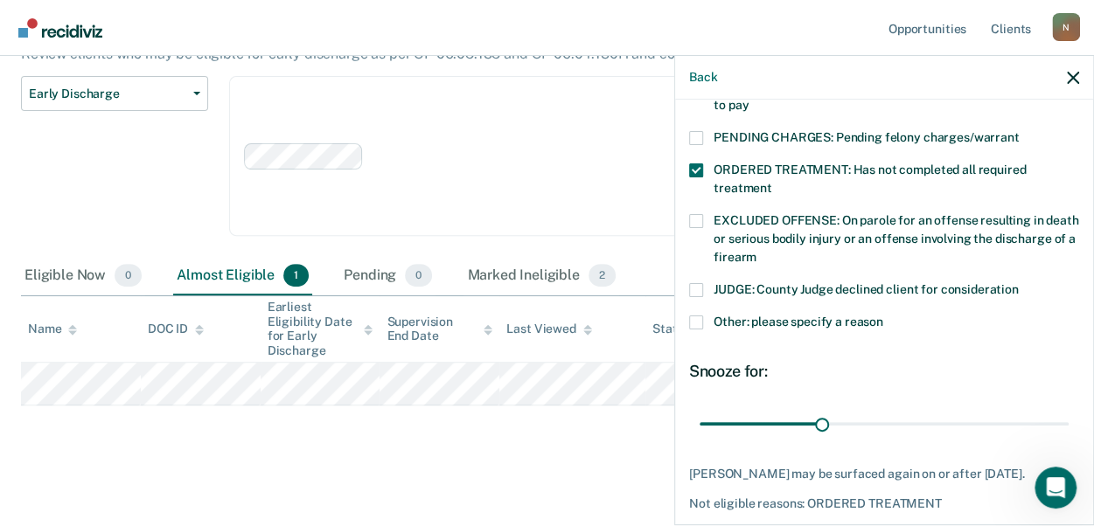
scroll to position [612, 0]
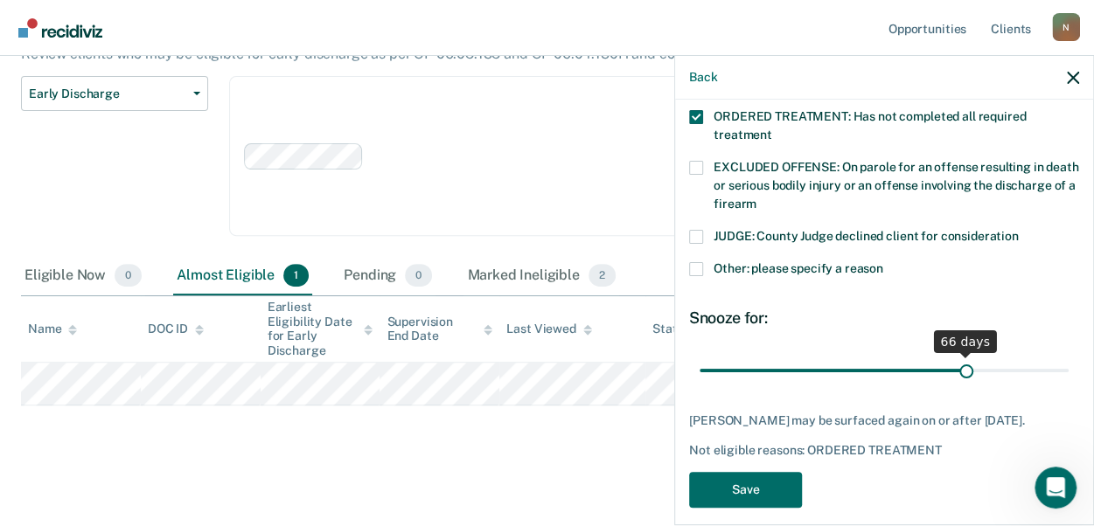
drag, startPoint x: 818, startPoint y: 350, endPoint x: 957, endPoint y: 351, distance: 139.1
type input "66"
click at [957, 355] on input "range" at bounding box center [884, 370] width 369 height 31
click at [773, 489] on button "Save" at bounding box center [745, 490] width 113 height 36
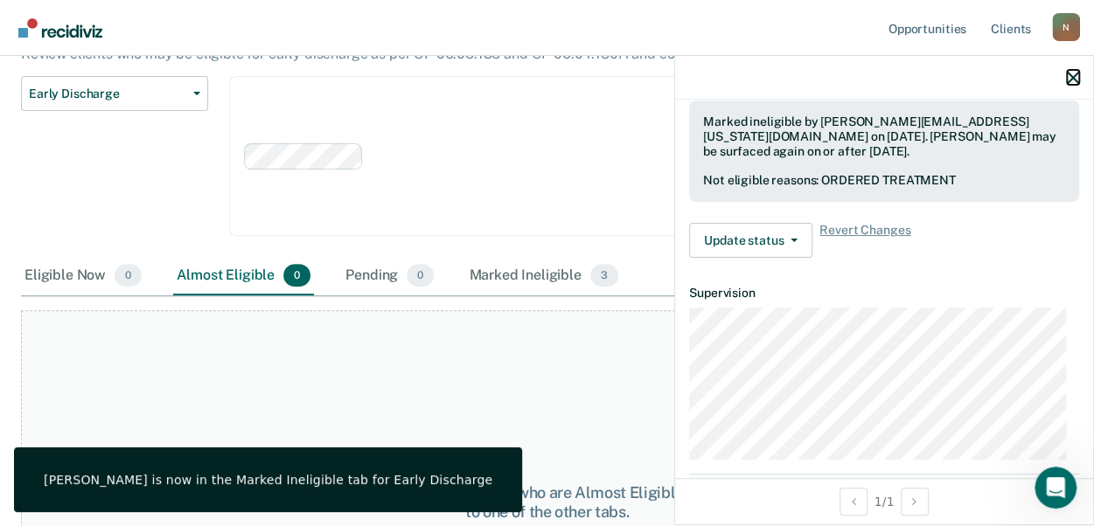
click at [1075, 76] on icon "button" at bounding box center [1073, 78] width 12 height 12
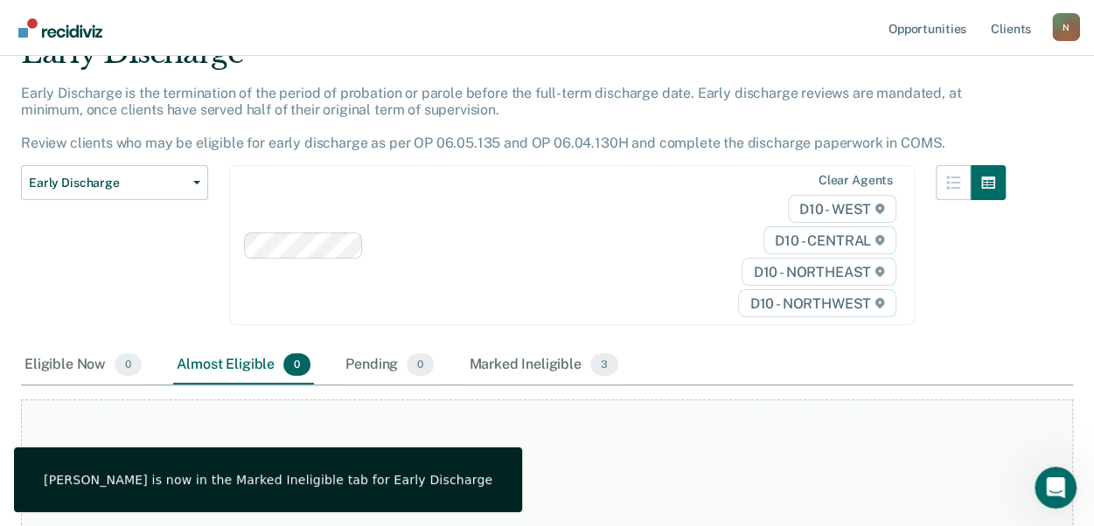
scroll to position [0, 0]
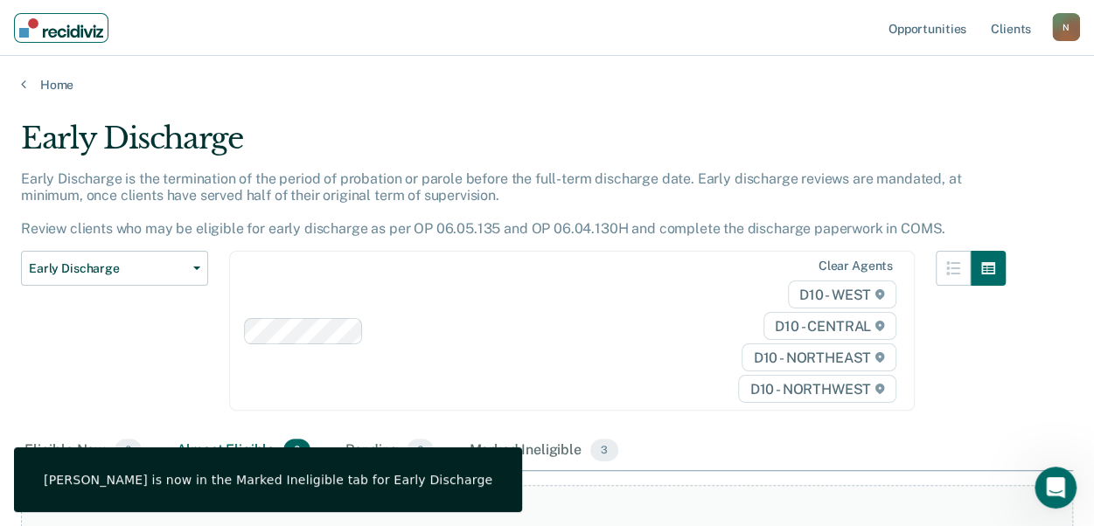
click at [77, 18] on img "Main navigation" at bounding box center [61, 27] width 84 height 19
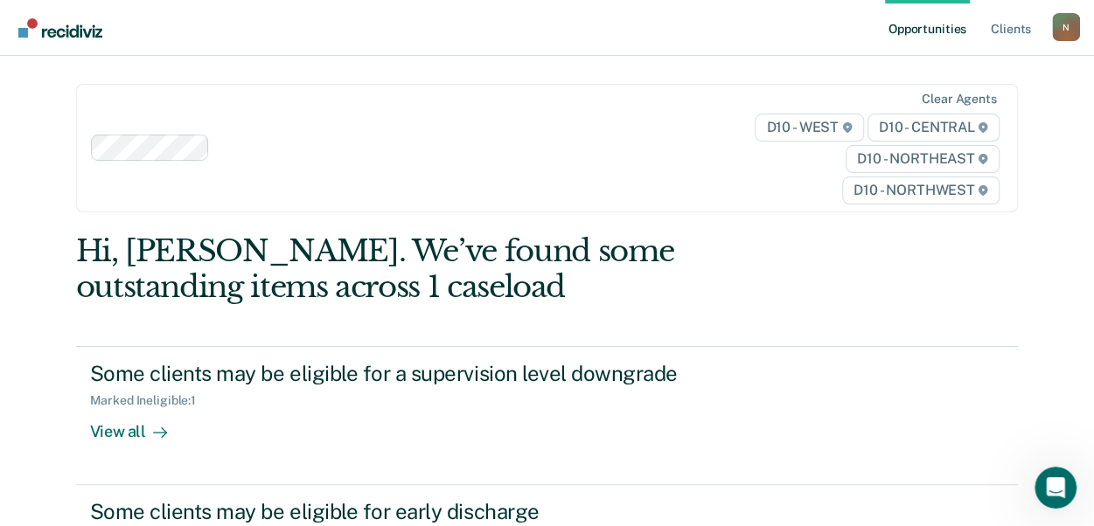
click at [12, 193] on div "Opportunities Client s [EMAIL_ADDRESS][US_STATE][DOMAIN_NAME] N Profile How it …" at bounding box center [547, 427] width 1094 height 855
